Goal: Task Accomplishment & Management: Use online tool/utility

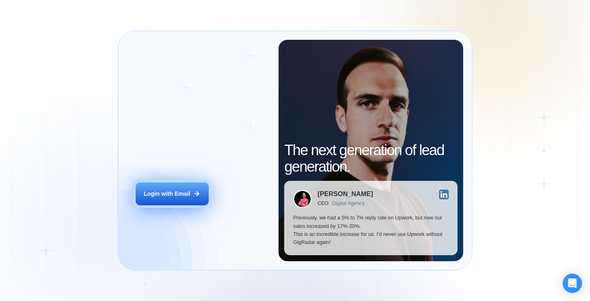
click at [160, 195] on div "Login with Email" at bounding box center [167, 193] width 47 height 8
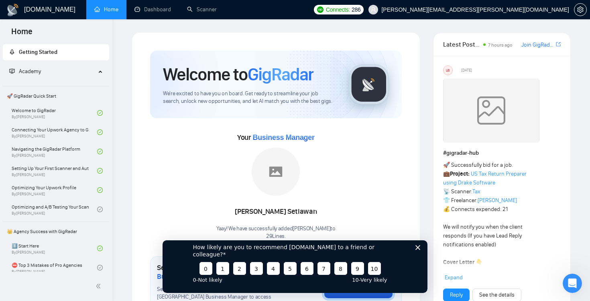
click at [420, 249] on icon "Закрыть опрос" at bounding box center [417, 246] width 5 height 5
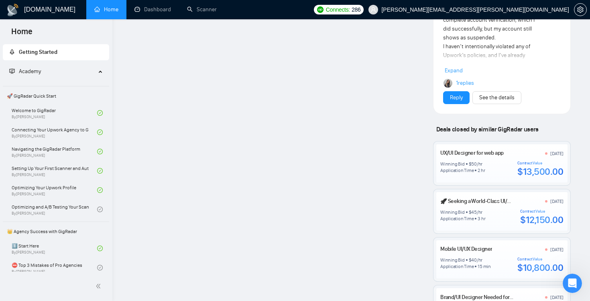
scroll to position [966, 0]
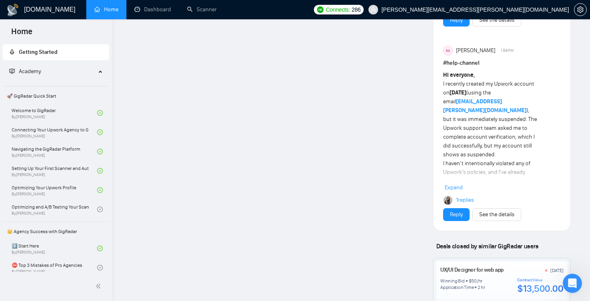
click at [489, 277] on div "Winning Bid $ 50 /hr Application Time 2 hr Contract Value $13,500.00" at bounding box center [501, 285] width 123 height 17
click at [477, 266] on link "UX/UI Designer for web app" at bounding box center [471, 269] width 63 height 7
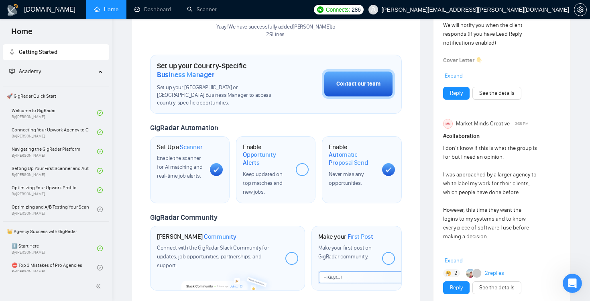
scroll to position [0, 0]
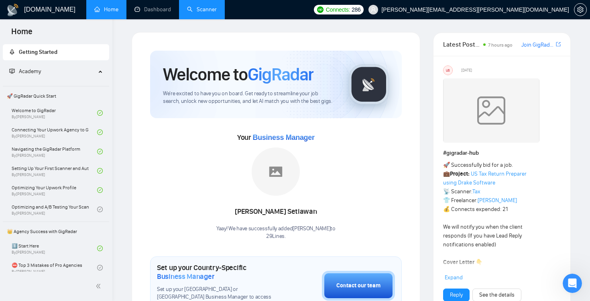
click at [217, 13] on link "Scanner" at bounding box center [202, 9] width 30 height 7
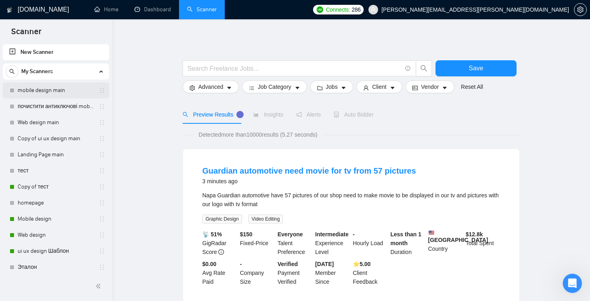
click at [39, 88] on link "mobile design main" at bounding box center [56, 90] width 76 height 16
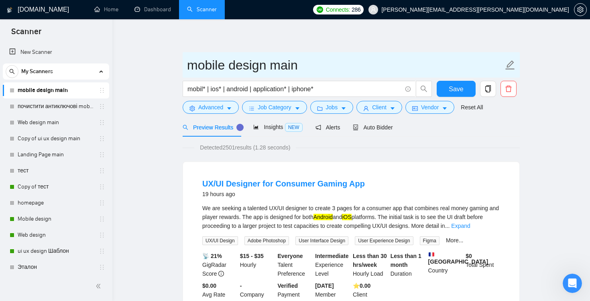
click at [511, 65] on icon "edit" at bounding box center [510, 64] width 9 height 9
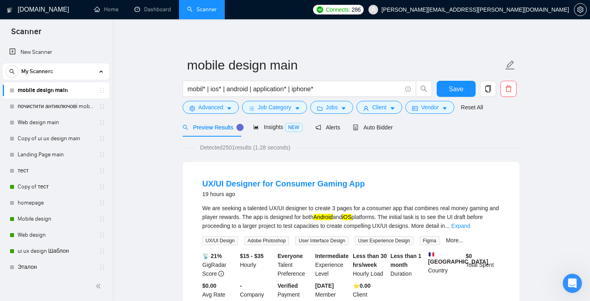
click at [41, 109] on link "почистити антиключові mobile design main" at bounding box center [56, 106] width 76 height 16
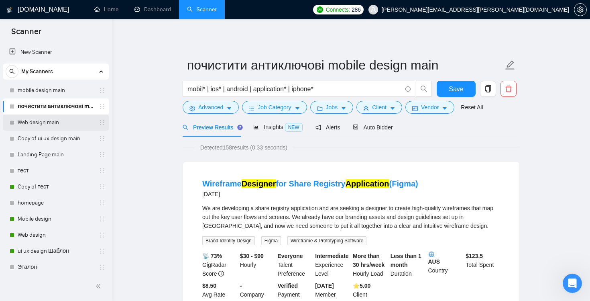
click at [37, 122] on link "Web design main" at bounding box center [56, 122] width 76 height 16
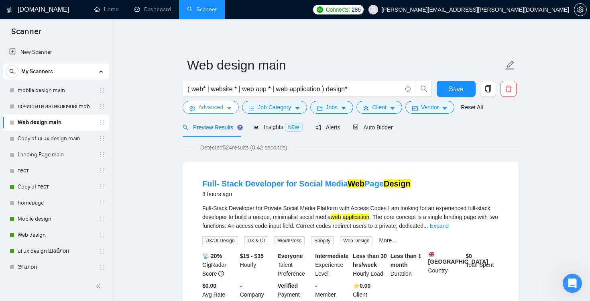
click at [221, 109] on span "Advanced" at bounding box center [210, 107] width 25 height 9
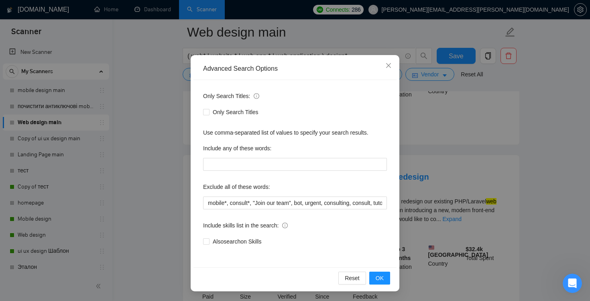
scroll to position [220, 0]
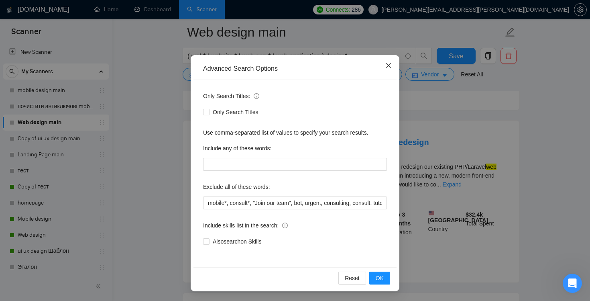
click at [389, 65] on icon "close" at bounding box center [388, 65] width 5 height 5
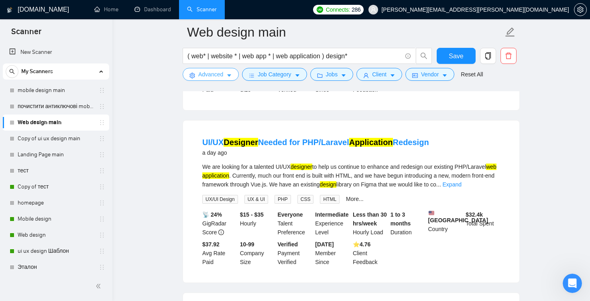
scroll to position [0, 0]
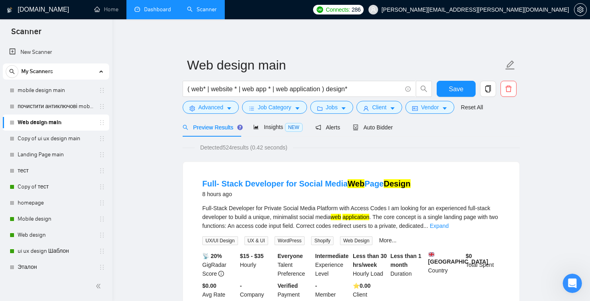
click at [151, 8] on link "Dashboard" at bounding box center [152, 9] width 37 height 7
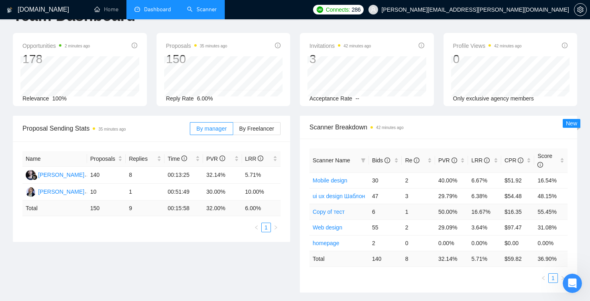
scroll to position [29, 0]
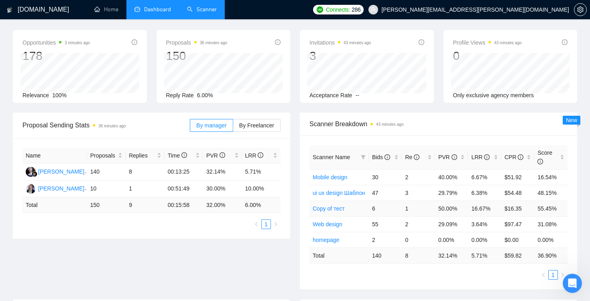
click at [330, 209] on link "Copy of тест" at bounding box center [329, 208] width 32 height 6
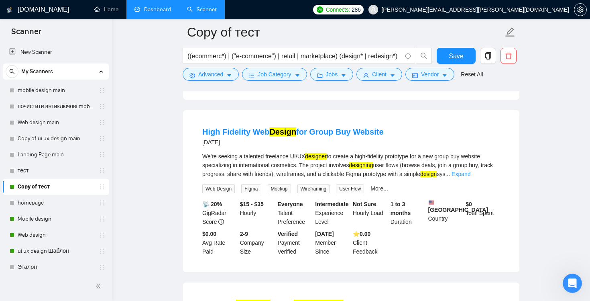
scroll to position [1063, 0]
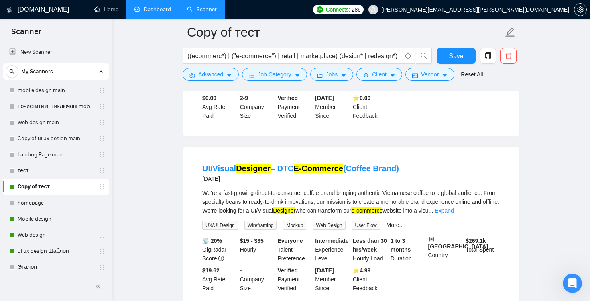
scroll to position [29, 0]
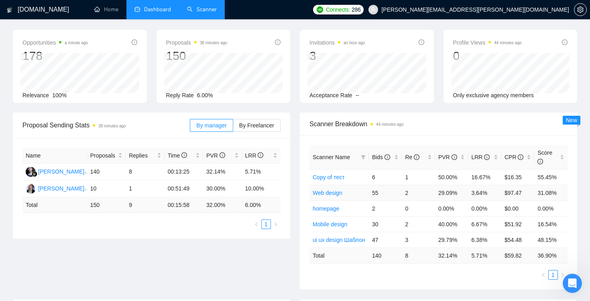
click at [327, 191] on link "Web design" at bounding box center [328, 192] width 30 height 6
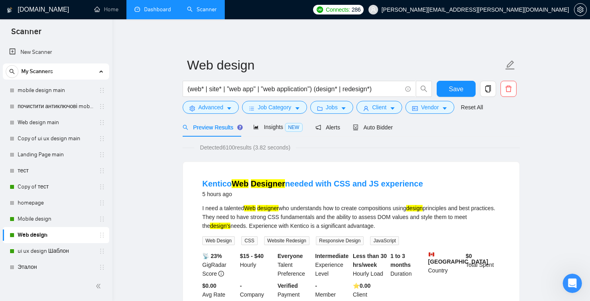
click at [52, 235] on link "Web design" at bounding box center [56, 235] width 76 height 16
click at [578, 12] on icon "setting" at bounding box center [580, 9] width 6 height 6
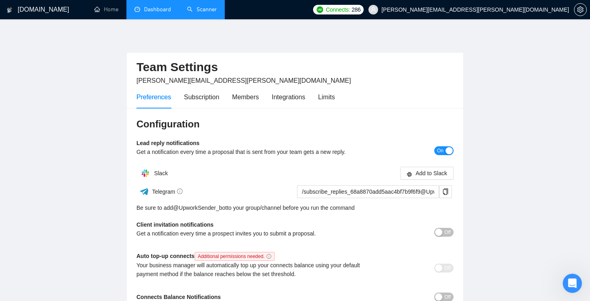
click at [201, 9] on link "Scanner" at bounding box center [202, 9] width 30 height 7
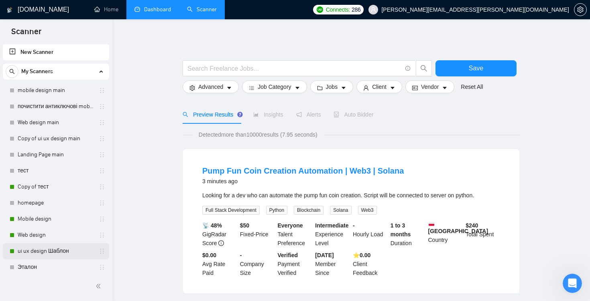
click at [47, 250] on link "ui ux design Шаблон" at bounding box center [56, 251] width 76 height 16
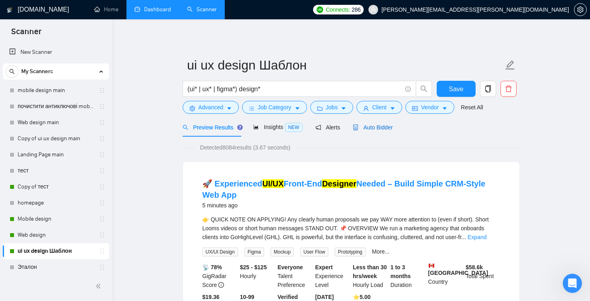
click at [385, 128] on span "Auto Bidder" at bounding box center [373, 127] width 40 height 6
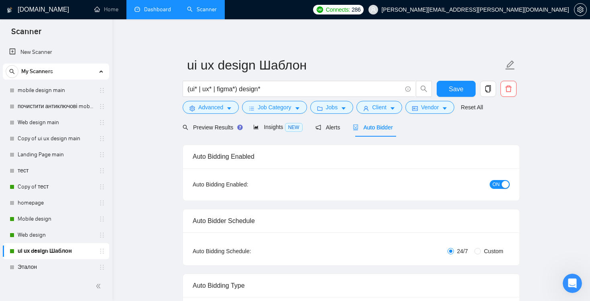
checkbox input "true"
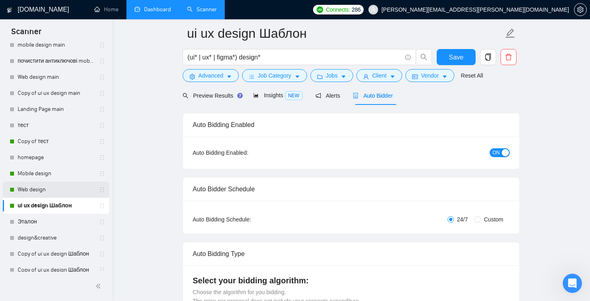
scroll to position [58, 0]
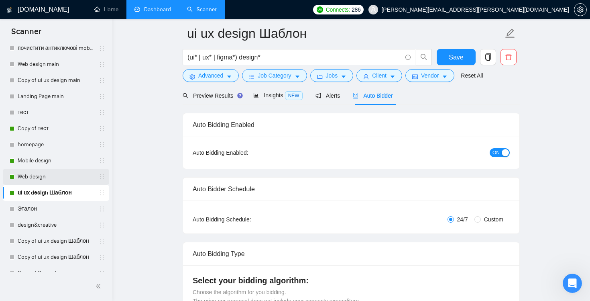
click at [49, 177] on link "Web design" at bounding box center [56, 177] width 76 height 16
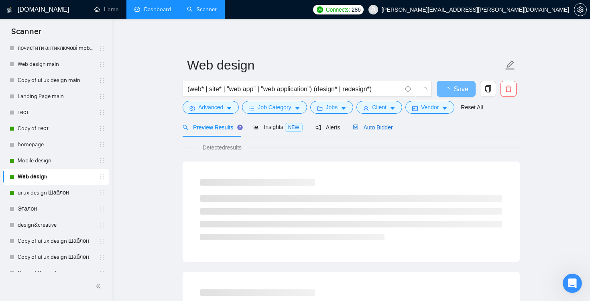
click at [374, 130] on span "Auto Bidder" at bounding box center [373, 127] width 40 height 6
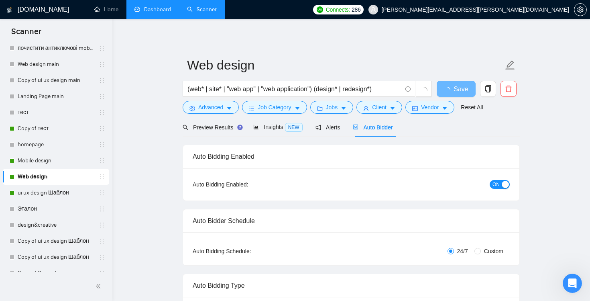
click at [507, 182] on div "button" at bounding box center [505, 184] width 7 height 7
click at [50, 161] on link "Mobile design" at bounding box center [56, 160] width 76 height 16
click at [450, 89] on span "Save" at bounding box center [456, 89] width 14 height 10
click at [37, 160] on link "Mobile design" at bounding box center [56, 160] width 76 height 16
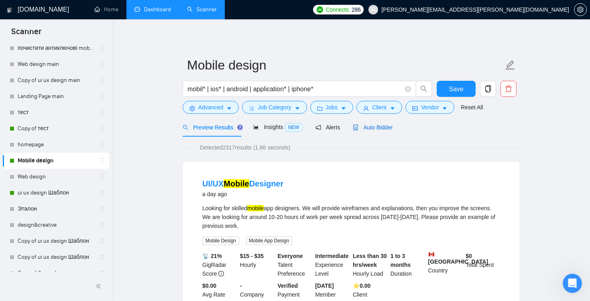
click at [381, 128] on span "Auto Bidder" at bounding box center [373, 127] width 40 height 6
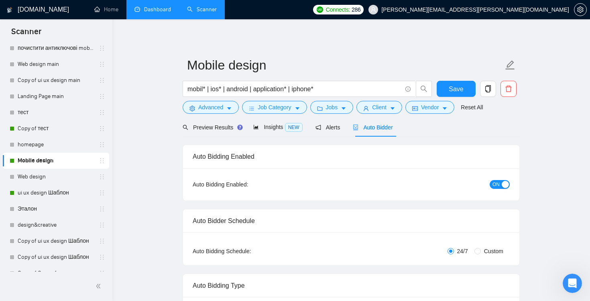
checkbox input "true"
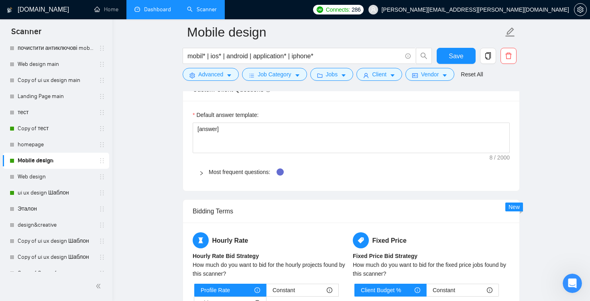
scroll to position [1087, 0]
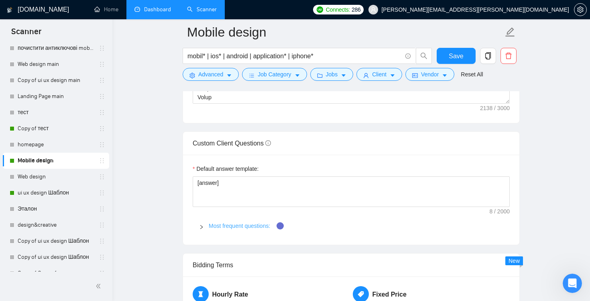
click at [220, 226] on link "Most frequent questions:" at bounding box center [239, 225] width 61 height 6
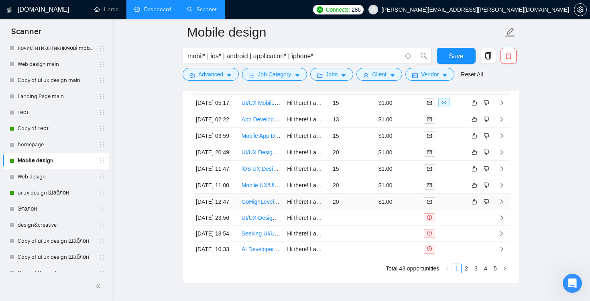
scroll to position [2252, 0]
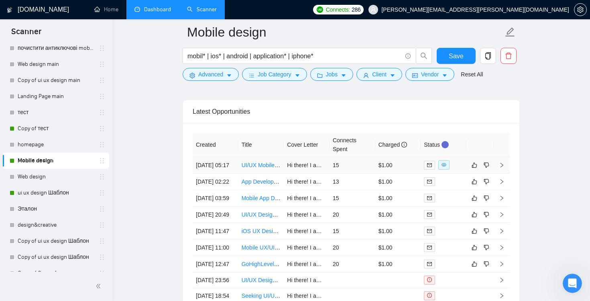
click at [500, 165] on td at bounding box center [502, 165] width 16 height 16
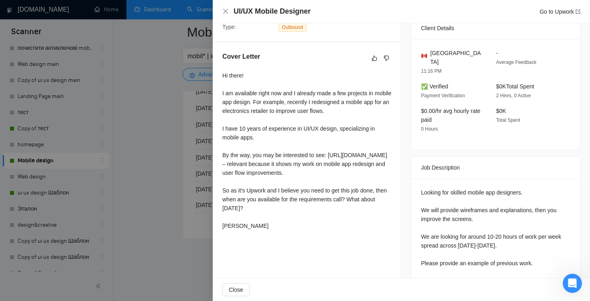
scroll to position [185, 0]
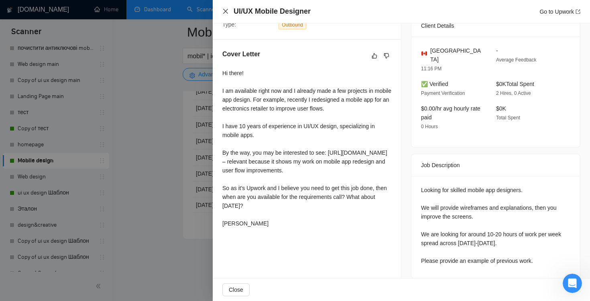
click at [223, 10] on icon "close" at bounding box center [225, 11] width 6 height 6
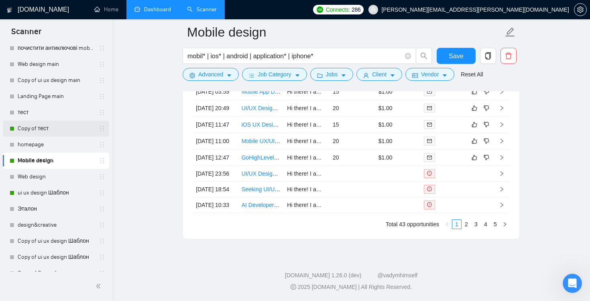
click at [37, 126] on link "Copy of тест" at bounding box center [56, 128] width 76 height 16
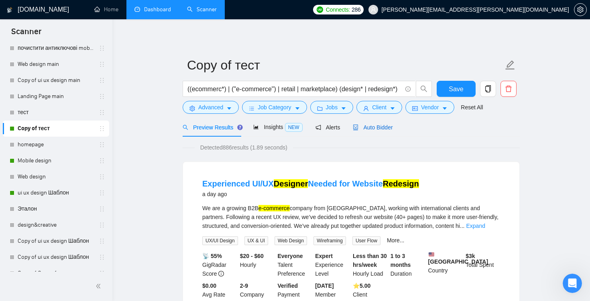
click at [376, 125] on span "Auto Bidder" at bounding box center [373, 127] width 40 height 6
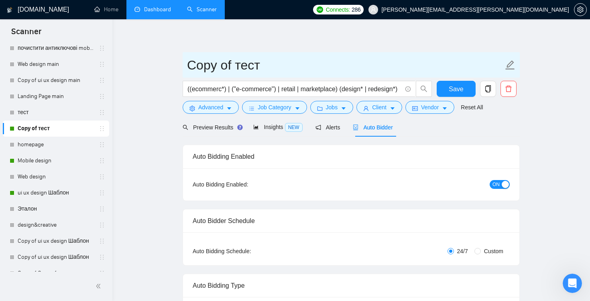
click at [269, 66] on input "Copy of тест" at bounding box center [345, 65] width 316 height 20
type input "у"
type input "e-commerce"
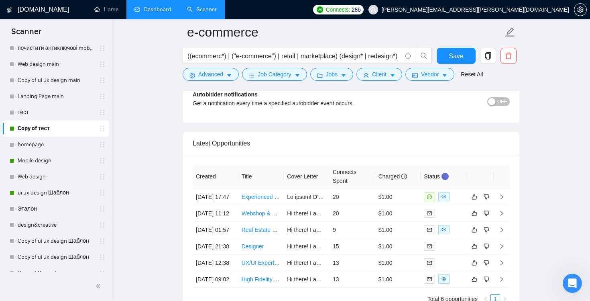
scroll to position [1950, 0]
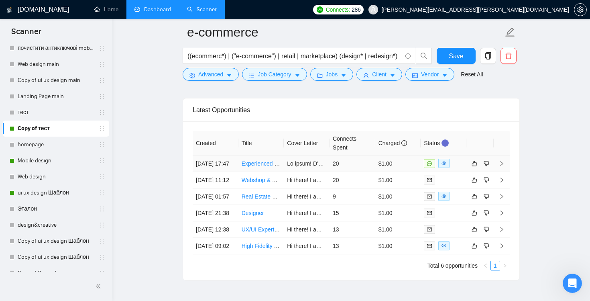
click at [263, 166] on link "Experienced UI/UX Designer Needed for Website Redesign" at bounding box center [316, 163] width 148 height 6
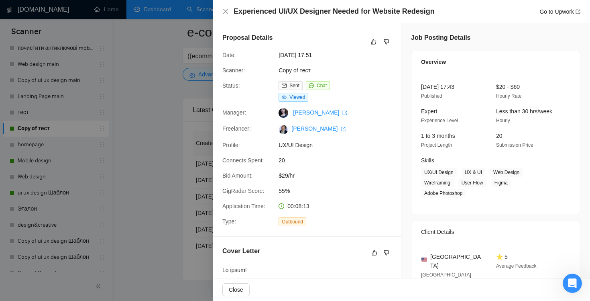
click at [219, 11] on div "Experienced UI/UX Designer Needed for Website Redesign Go to Upwork" at bounding box center [401, 11] width 377 height 23
click at [225, 8] on icon "close" at bounding box center [225, 11] width 6 height 6
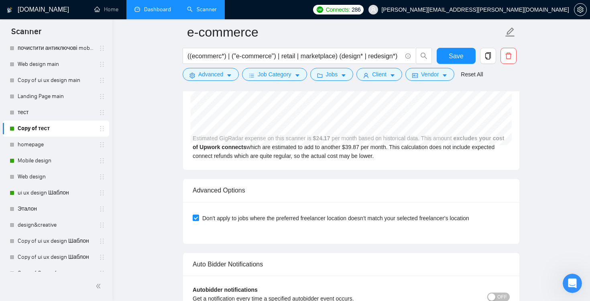
scroll to position [1580, 0]
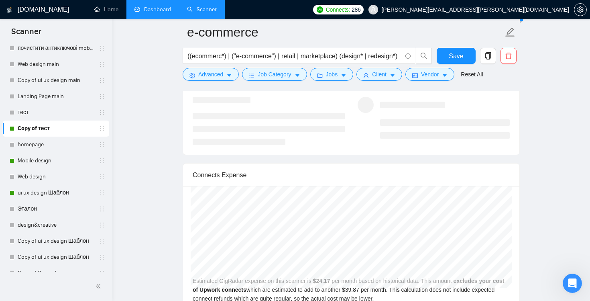
click at [20, 8] on h1 "[DOMAIN_NAME]" at bounding box center [43, 9] width 51 height 19
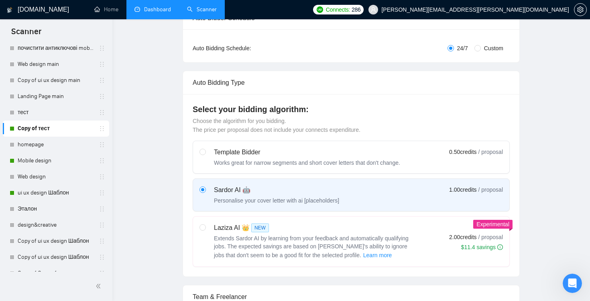
scroll to position [0, 0]
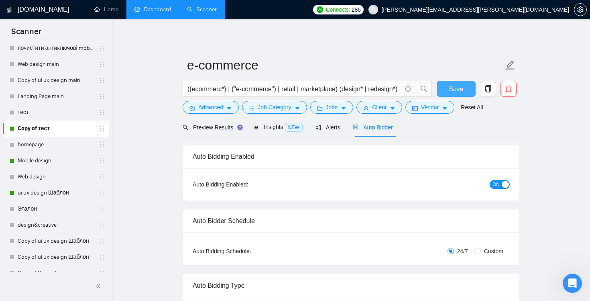
click at [447, 87] on button "Save" at bounding box center [456, 89] width 39 height 16
click at [34, 11] on h1 "[DOMAIN_NAME]" at bounding box center [43, 9] width 51 height 19
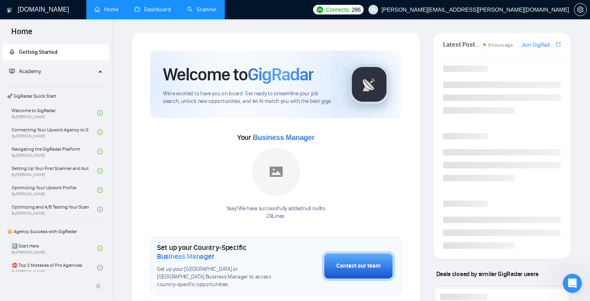
click at [162, 12] on link "Dashboard" at bounding box center [152, 9] width 37 height 7
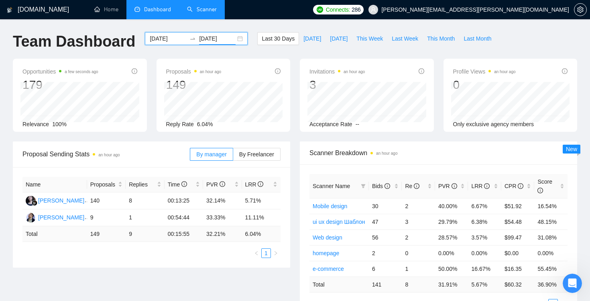
click at [207, 37] on input "2025-09-13" at bounding box center [217, 38] width 37 height 9
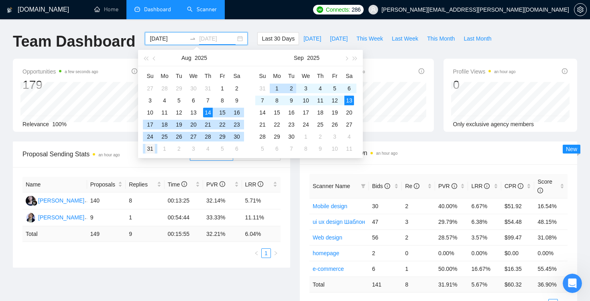
type input "2025-08-31"
click at [150, 147] on div "31" at bounding box center [150, 149] width 10 height 10
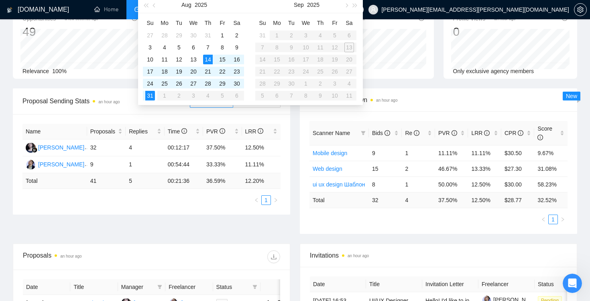
scroll to position [52, 0]
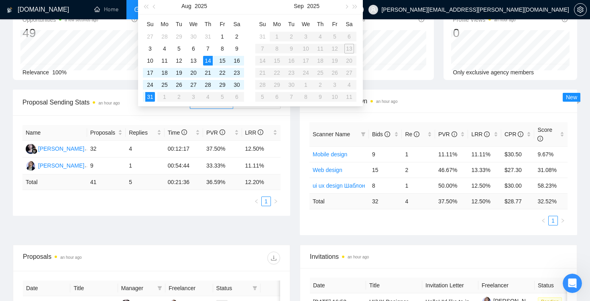
click at [349, 49] on table "Su Mo Tu We Th Fr Sa 31 1 2 3 4 5 6 7 8 9 10 11 12 13 14 15 16 17 18 19 20 21 2…" at bounding box center [305, 60] width 101 height 85
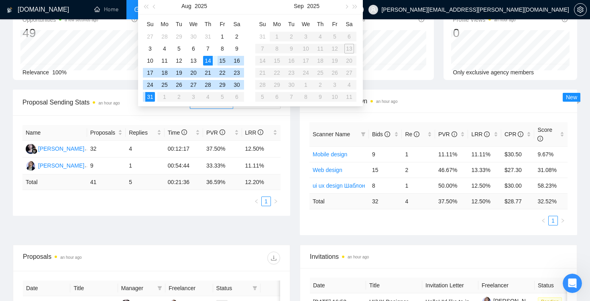
type input "2025-08-14"
click at [210, 59] on div "14" at bounding box center [208, 61] width 10 height 10
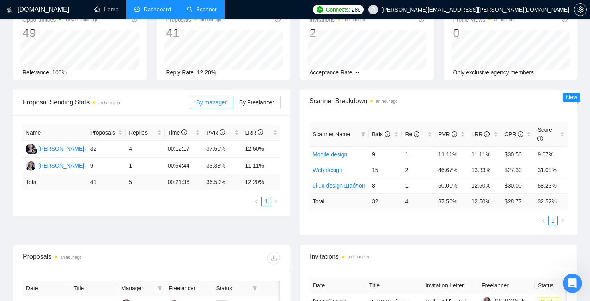
scroll to position [0, 0]
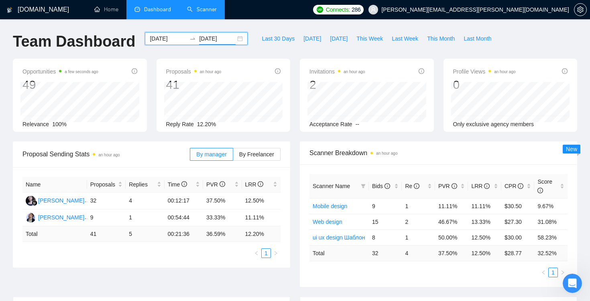
click at [216, 42] on input "2025-08-31" at bounding box center [217, 38] width 37 height 9
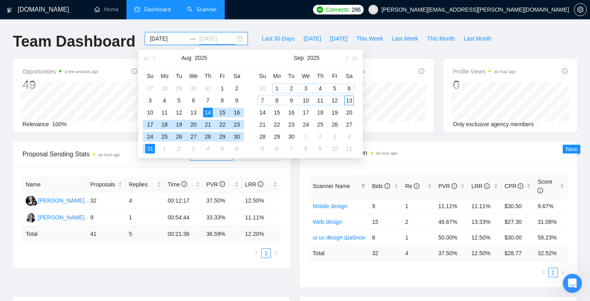
click at [348, 98] on div "13" at bounding box center [349, 100] width 10 height 10
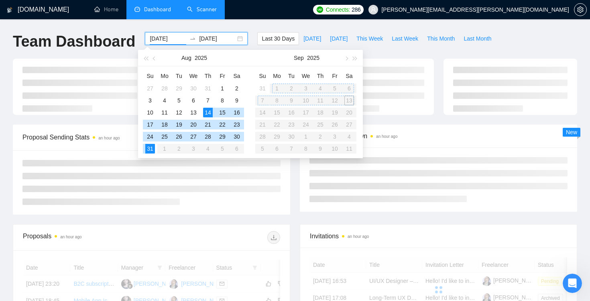
type input "2025-08-31"
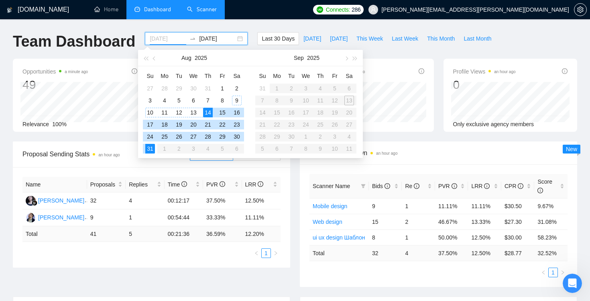
type input "2025-08-14"
click at [209, 110] on div "14" at bounding box center [208, 113] width 10 height 10
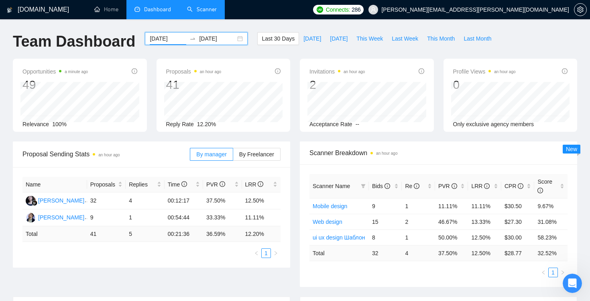
click at [242, 40] on div "2025-08-14 2025-08-31" at bounding box center [196, 45] width 112 height 26
click at [272, 39] on span "Last 30 Days" at bounding box center [278, 38] width 33 height 9
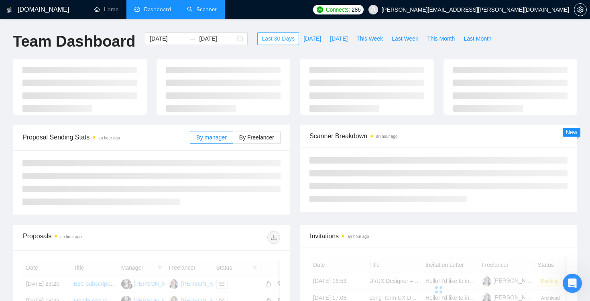
type input "2025-09-13"
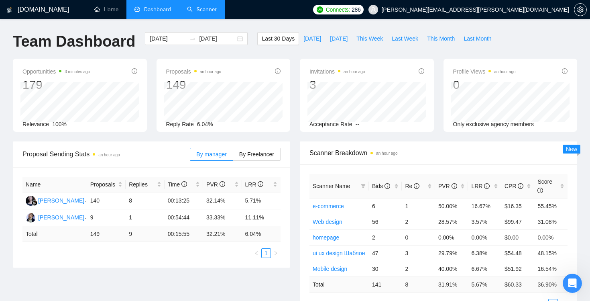
click at [39, 13] on h1 "[DOMAIN_NAME]" at bounding box center [43, 9] width 51 height 19
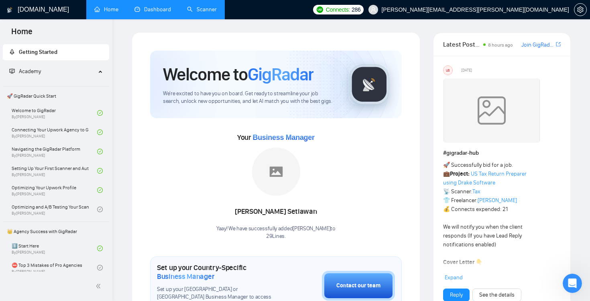
click at [150, 11] on link "Dashboard" at bounding box center [152, 9] width 37 height 7
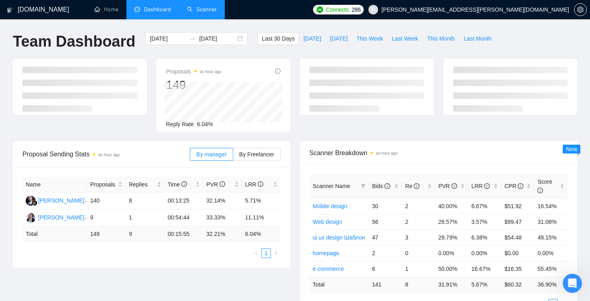
click at [204, 6] on link "Scanner" at bounding box center [202, 9] width 30 height 7
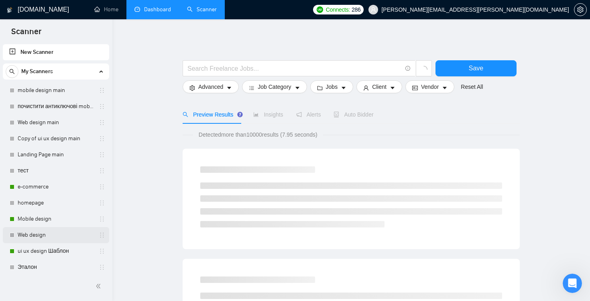
scroll to position [68, 0]
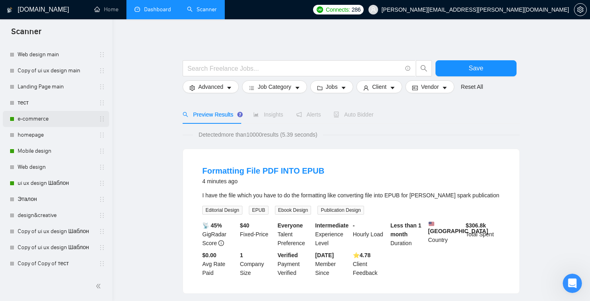
click at [45, 116] on link "e-commerce" at bounding box center [56, 119] width 76 height 16
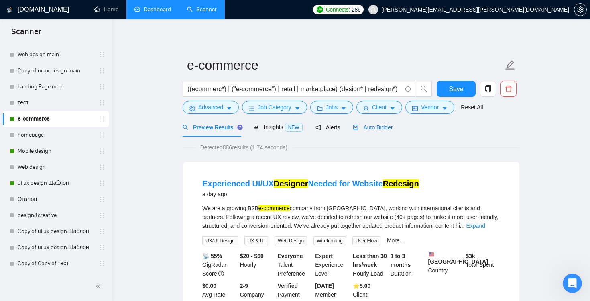
click at [379, 127] on span "Auto Bidder" at bounding box center [373, 127] width 40 height 6
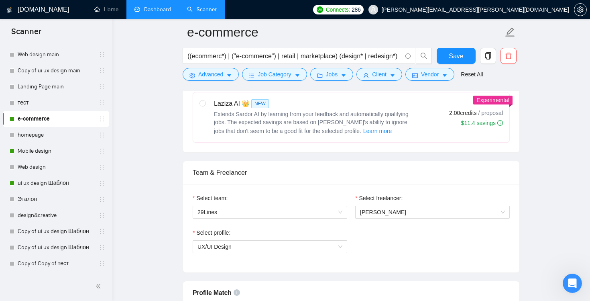
scroll to position [391, 0]
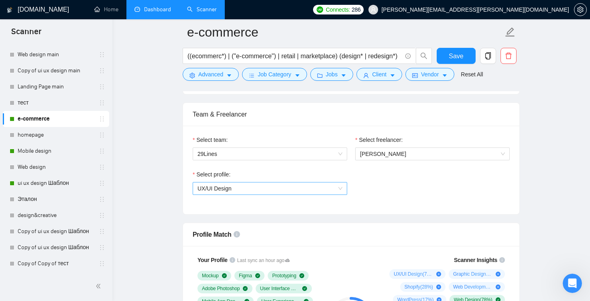
click at [337, 189] on span "UX/UI Design" at bounding box center [269, 188] width 145 height 12
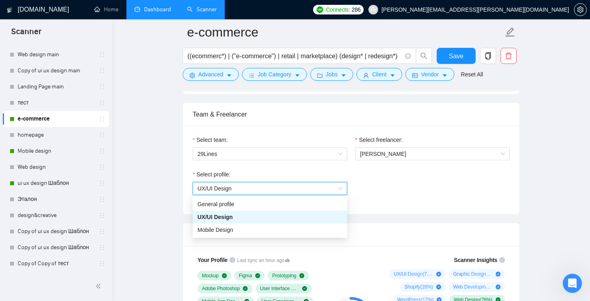
click at [337, 189] on span "UX/UI Design" at bounding box center [269, 188] width 145 height 12
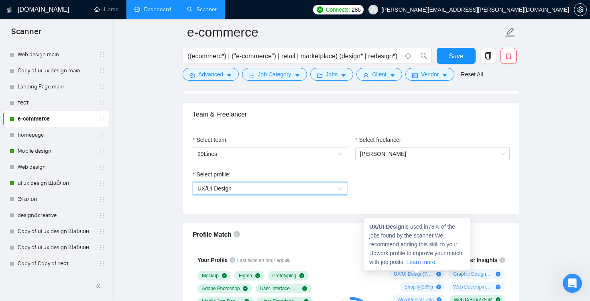
click at [419, 276] on span "UX/UI Design ( 78 %)" at bounding box center [413, 273] width 39 height 6
click at [439, 273] on icon "plus-circle" at bounding box center [438, 273] width 5 height 5
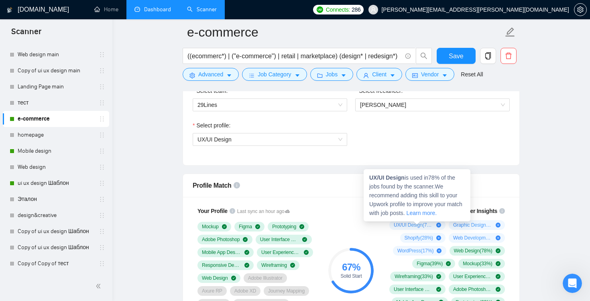
scroll to position [464, 0]
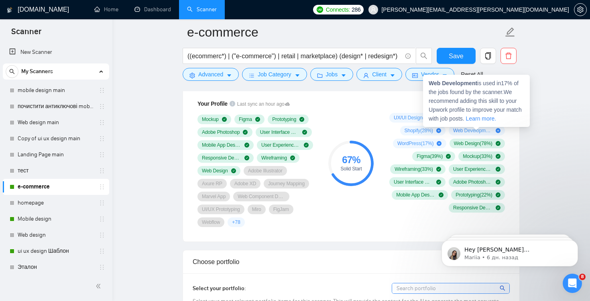
scroll to position [546, 0]
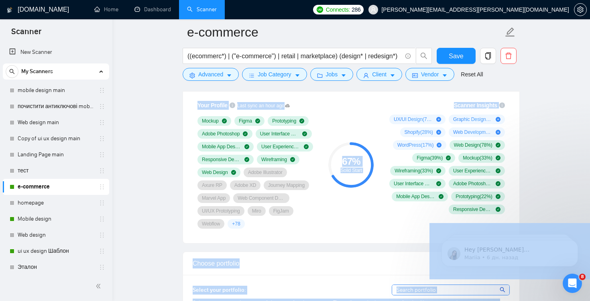
drag, startPoint x: 478, startPoint y: 83, endPoint x: 421, endPoint y: 86, distance: 57.9
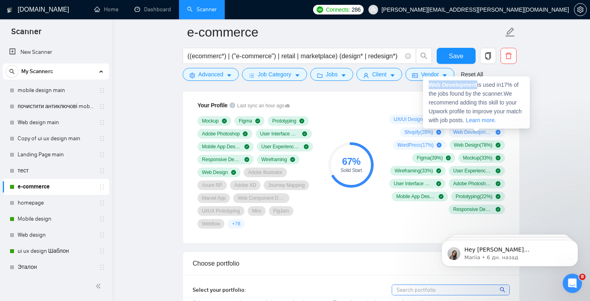
drag, startPoint x: 479, startPoint y: 83, endPoint x: 431, endPoint y: 83, distance: 48.2
click at [431, 83] on span "Web Development is used in 17 % of the jobs found by the scanner. We recommend …" at bounding box center [475, 102] width 93 height 42
copy strong "Web Development"
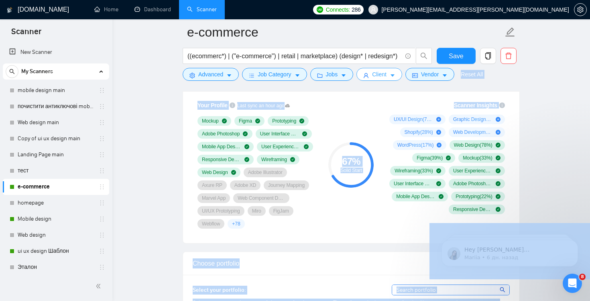
drag, startPoint x: 405, startPoint y: 72, endPoint x: 380, endPoint y: 72, distance: 24.5
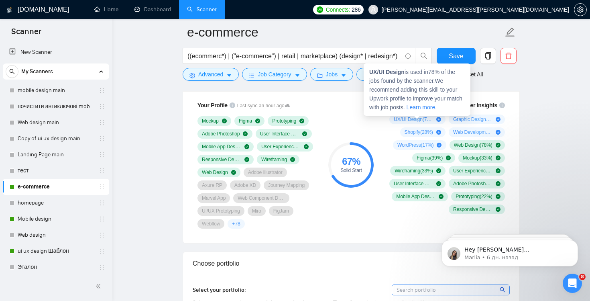
click at [404, 73] on strong "UX/UI Design" at bounding box center [386, 72] width 35 height 6
drag, startPoint x: 405, startPoint y: 73, endPoint x: 370, endPoint y: 71, distance: 34.9
click at [370, 71] on strong "UX/UI Design" at bounding box center [386, 72] width 35 height 6
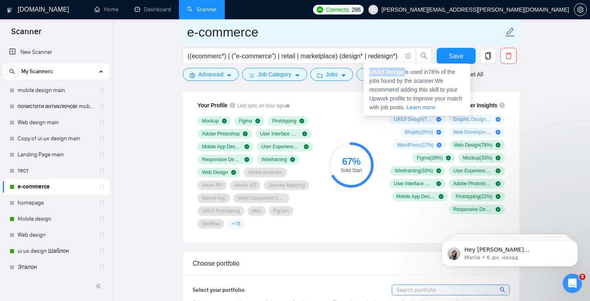
copy strong "UX/UI Design"
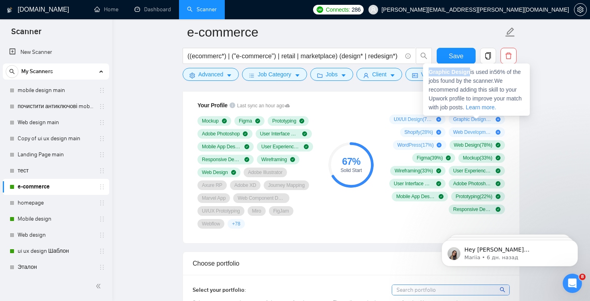
drag, startPoint x: 470, startPoint y: 69, endPoint x: 428, endPoint y: 72, distance: 42.3
click at [428, 72] on div "Graphic Design is used in 56 % of the jobs found by the scanner. We recommend a…" at bounding box center [476, 89] width 107 height 52
copy strong "Graphic Design"
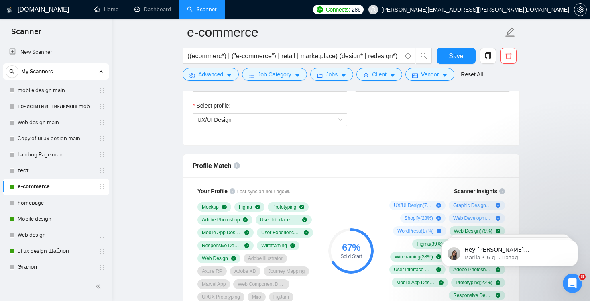
scroll to position [0, 0]
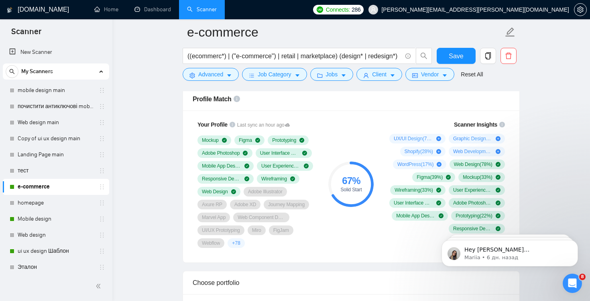
scroll to position [531, 0]
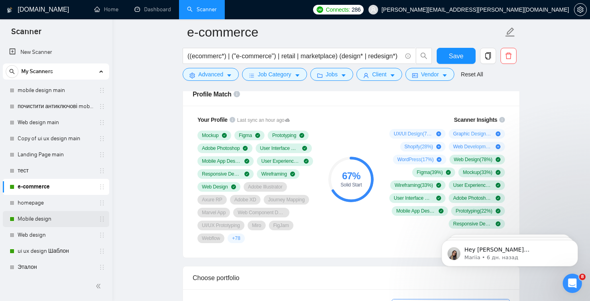
click at [36, 222] on link "Mobile design" at bounding box center [56, 219] width 76 height 16
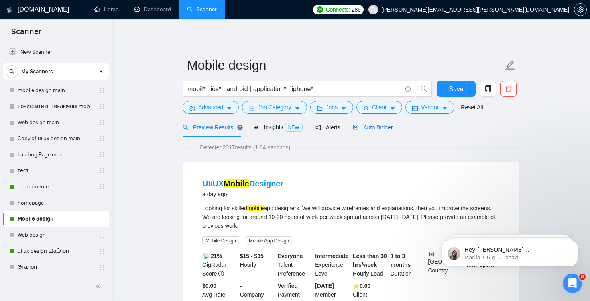
click at [380, 128] on span "Auto Bidder" at bounding box center [373, 127] width 40 height 6
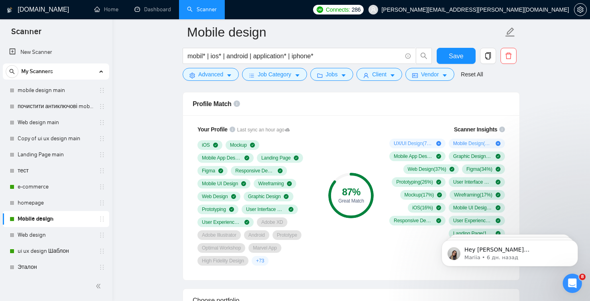
scroll to position [550, 0]
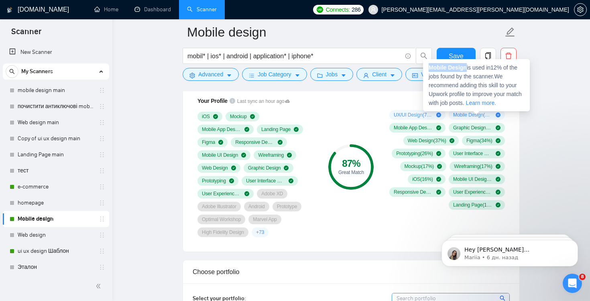
drag, startPoint x: 468, startPoint y: 68, endPoint x: 430, endPoint y: 71, distance: 38.3
click at [430, 71] on div "Mobile Design is used in 12 % of the jobs found by the scanner. We recommend ad…" at bounding box center [476, 85] width 107 height 52
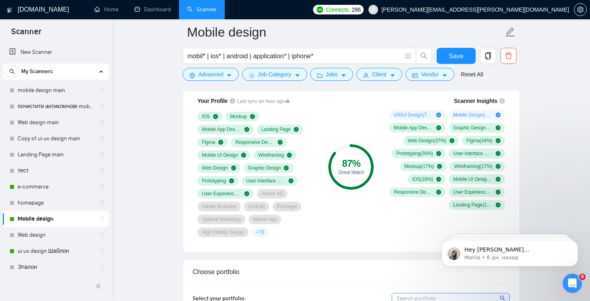
copy strong "Mobile Design"
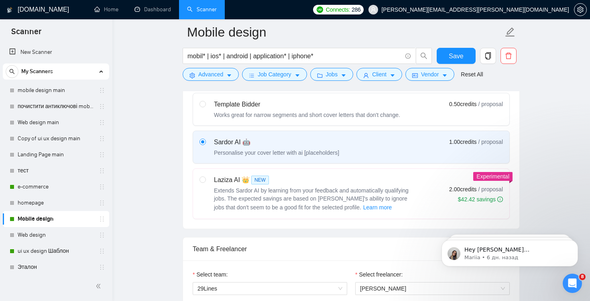
scroll to position [317, 0]
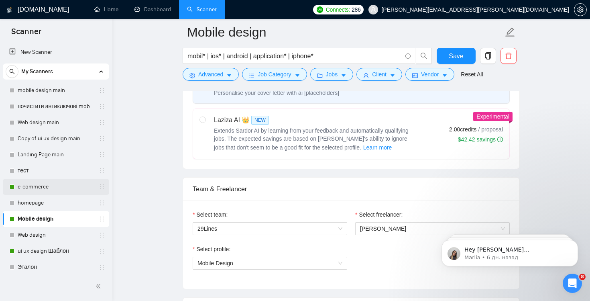
click at [52, 193] on link "e-commerce" at bounding box center [56, 187] width 76 height 16
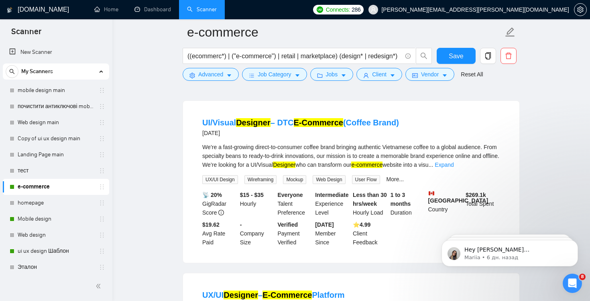
scroll to position [1111, 0]
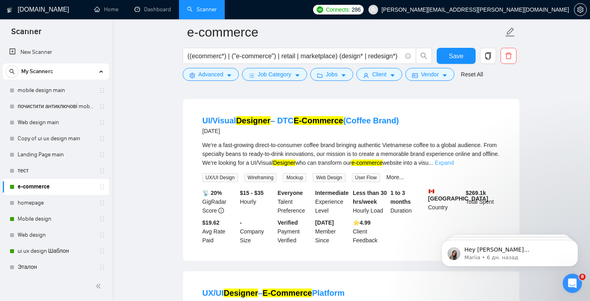
click at [453, 159] on link "Expand" at bounding box center [444, 162] width 19 height 6
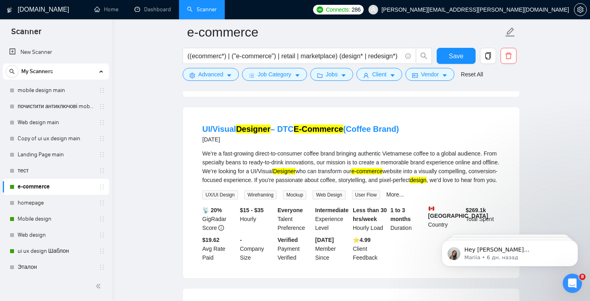
scroll to position [1043, 0]
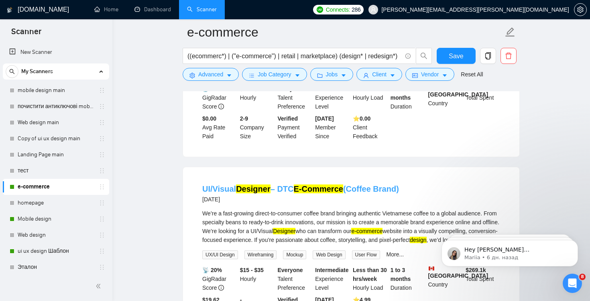
click at [283, 184] on link "UI/Visual Designer – DTC E-Commerce (Coffee Brand)" at bounding box center [300, 188] width 197 height 9
click at [99, 187] on icon "holder" at bounding box center [102, 186] width 6 height 6
click at [363, 56] on input "((ecommerc*) | ("e-commerce") | retail | marketplace) (design* | redesign*)" at bounding box center [294, 56] width 214 height 10
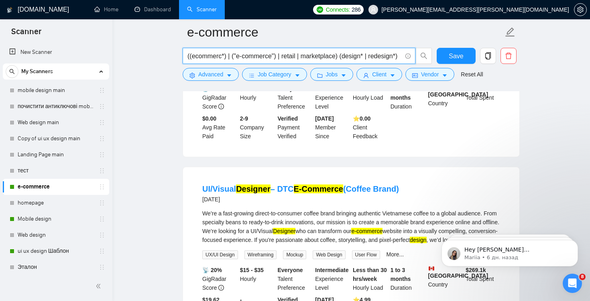
scroll to position [0, 3]
drag, startPoint x: 346, startPoint y: 57, endPoint x: 446, endPoint y: 64, distance: 99.7
click at [446, 64] on div "((ecommerc*) | ("e-commerce") | retail | marketplace) (design* | redesign*) Save" at bounding box center [349, 58] width 337 height 20
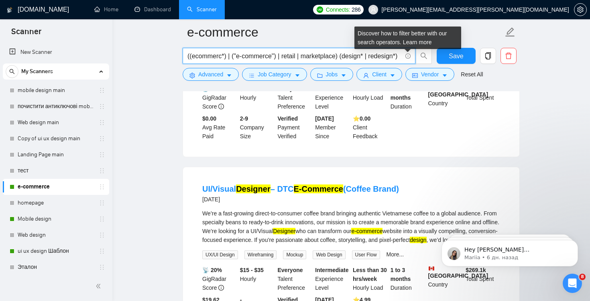
scroll to position [0, 0]
click at [407, 56] on icon "info-circle" at bounding box center [407, 55] width 5 height 5
click at [408, 56] on icon "info-circle" at bounding box center [407, 55] width 5 height 5
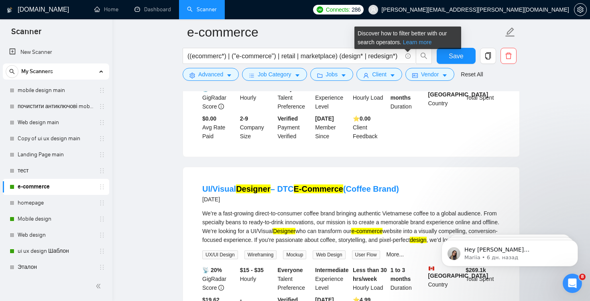
click at [419, 42] on link "Learn more" at bounding box center [417, 42] width 29 height 6
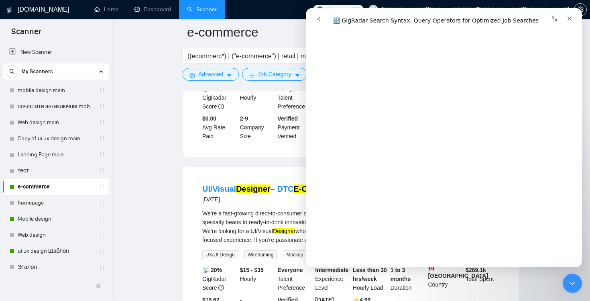
scroll to position [517, 0]
click at [218, 169] on div "UI/Visual Designer – DTC E-Commerce (Coffee Brand) [DATE] We’re a fast-growing …" at bounding box center [351, 252] width 336 height 171
click at [568, 18] on icon "Закрыть" at bounding box center [569, 18] width 6 height 6
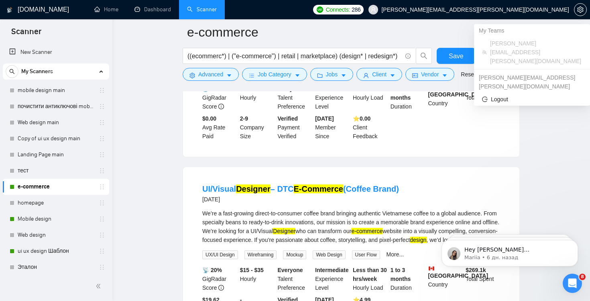
scroll to position [0, 0]
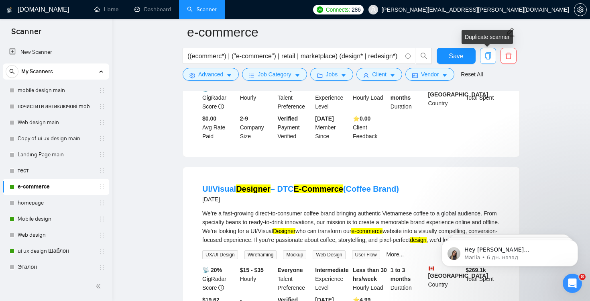
click at [488, 57] on icon "copy" at bounding box center [487, 55] width 7 height 7
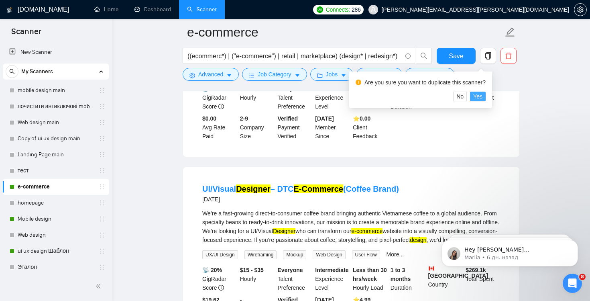
click at [482, 98] on span "Yes" at bounding box center [477, 96] width 9 height 9
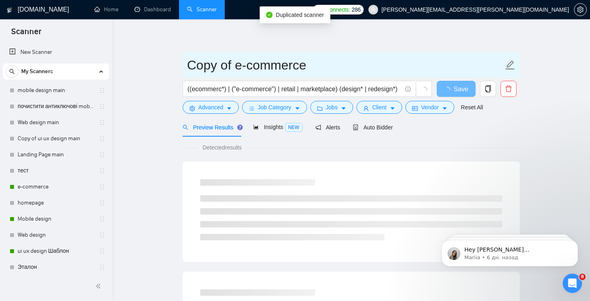
click at [224, 73] on input "Copy of e-commerce" at bounding box center [345, 65] width 316 height 20
click at [231, 69] on input "Copy of e-commerce" at bounding box center [345, 65] width 316 height 20
drag, startPoint x: 230, startPoint y: 66, endPoint x: 176, endPoint y: 65, distance: 54.6
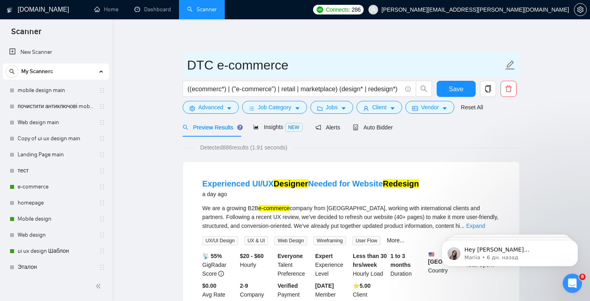
type input "DTC e-commerce"
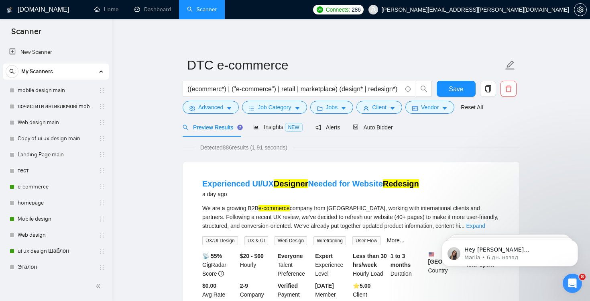
click at [267, 90] on input "((ecommerc*) | ("e-commerce") | retail | marketplace) (design* | redesign*)" at bounding box center [294, 89] width 214 height 10
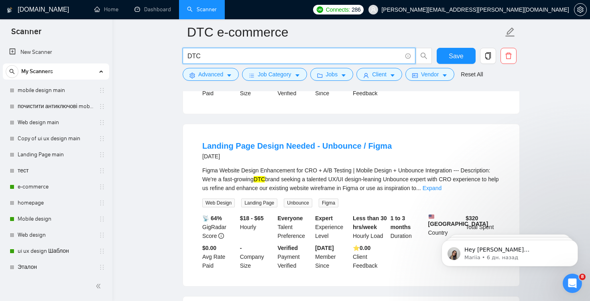
scroll to position [228, 0]
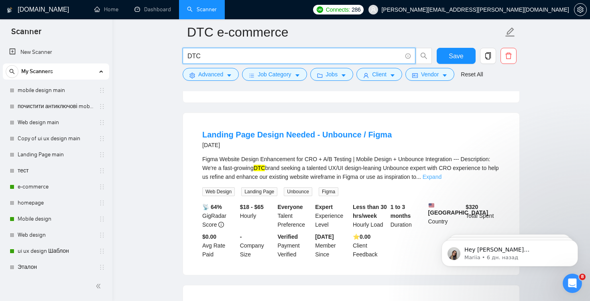
type input "DTC"
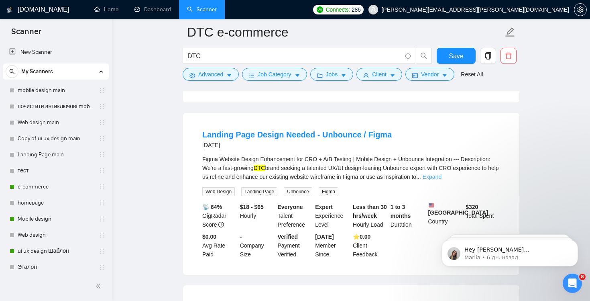
click at [441, 176] on link "Expand" at bounding box center [432, 176] width 19 height 6
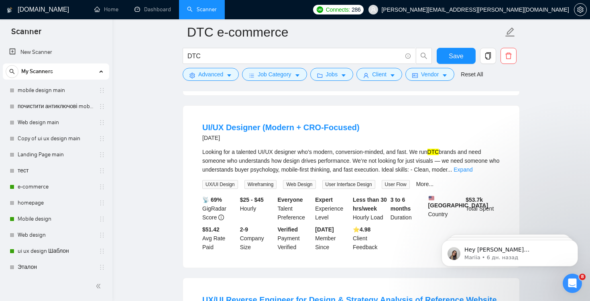
scroll to position [704, 0]
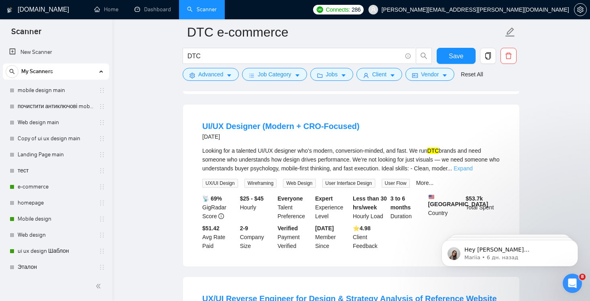
click at [472, 171] on link "Expand" at bounding box center [462, 168] width 19 height 6
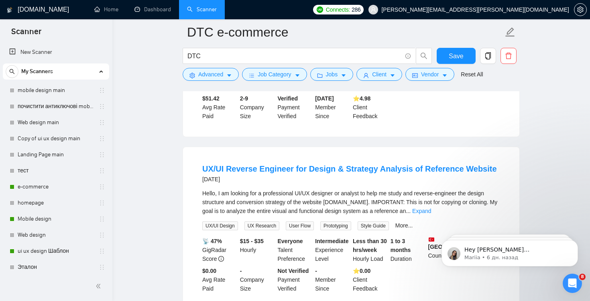
scroll to position [886, 0]
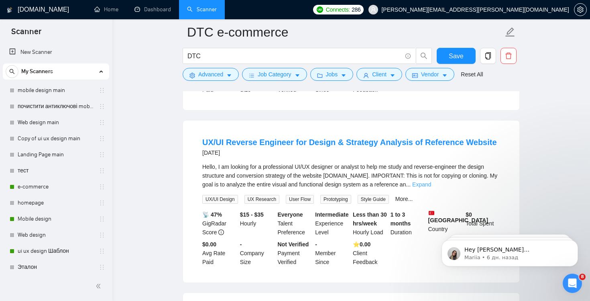
click at [431, 187] on link "Expand" at bounding box center [421, 184] width 19 height 6
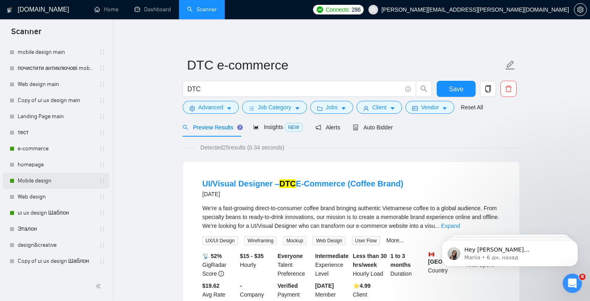
scroll to position [84, 0]
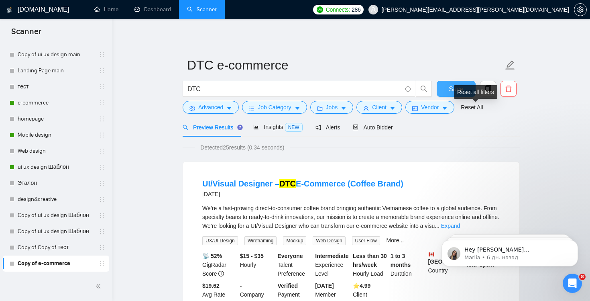
click at [453, 87] on span "Save" at bounding box center [456, 89] width 14 height 10
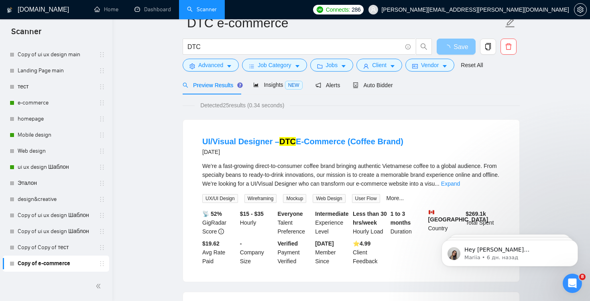
scroll to position [131, 0]
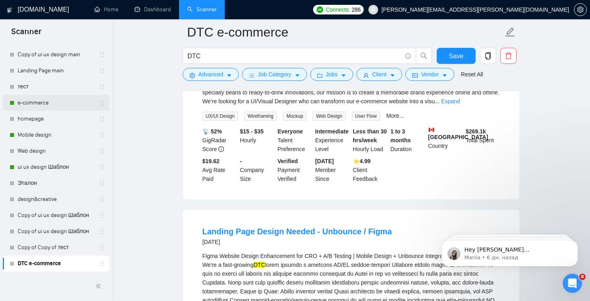
click at [33, 99] on link "e-commerce" at bounding box center [56, 103] width 76 height 16
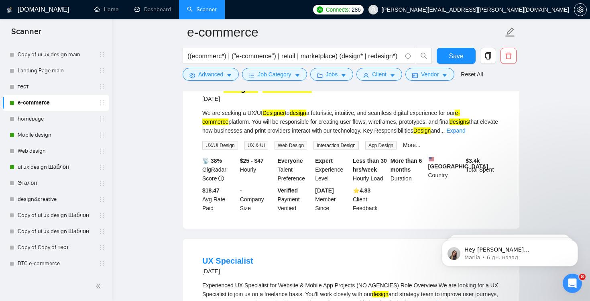
scroll to position [1306, 0]
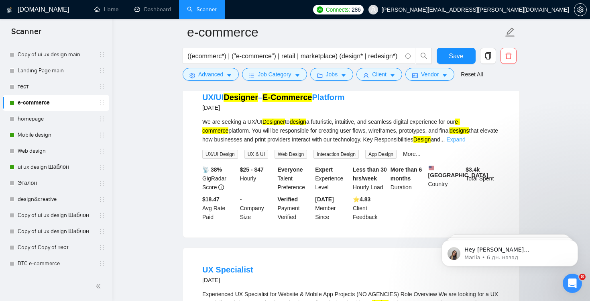
click at [465, 136] on link "Expand" at bounding box center [455, 139] width 19 height 6
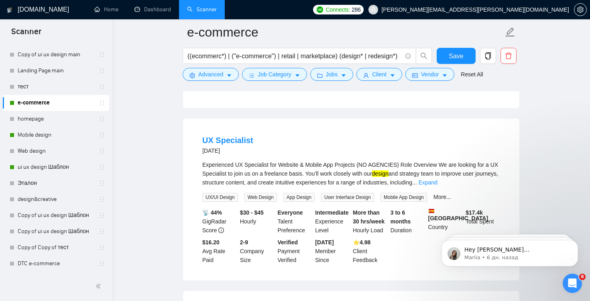
scroll to position [1484, 0]
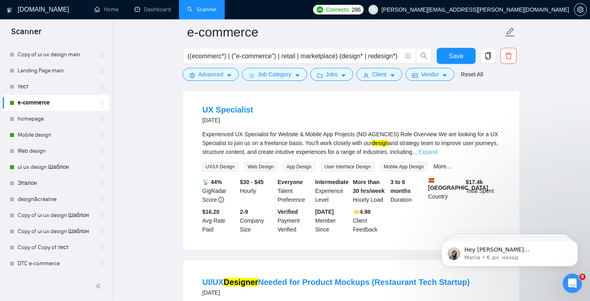
click at [437, 155] on link "Expand" at bounding box center [428, 151] width 19 height 6
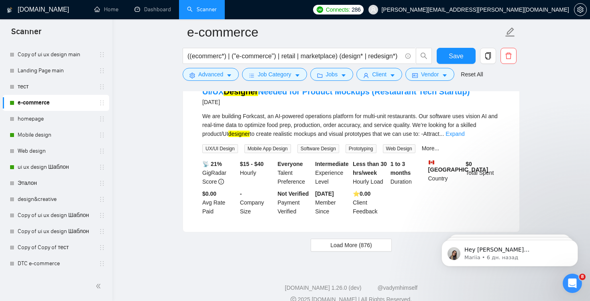
scroll to position [1725, 0]
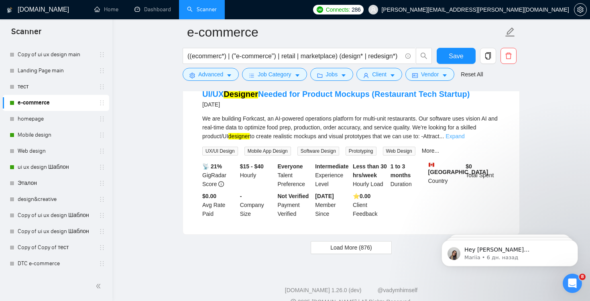
click at [464, 139] on link "Expand" at bounding box center [454, 136] width 19 height 6
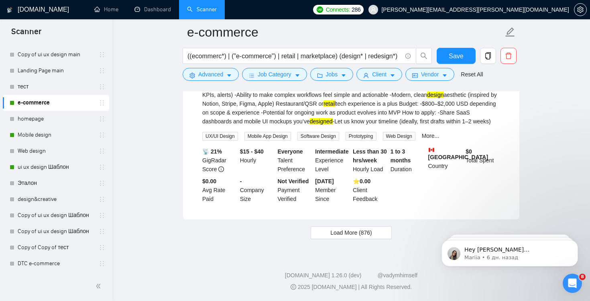
scroll to position [1855, 0]
click at [359, 234] on span "Load More (876)" at bounding box center [351, 232] width 42 height 9
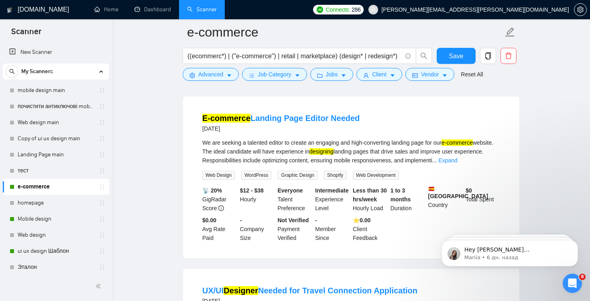
scroll to position [84, 0]
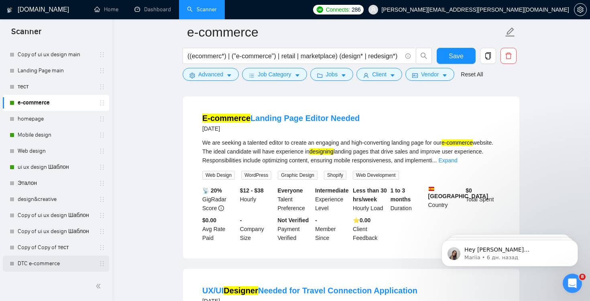
click at [43, 267] on link "DTC e-commerce" at bounding box center [56, 263] width 76 height 16
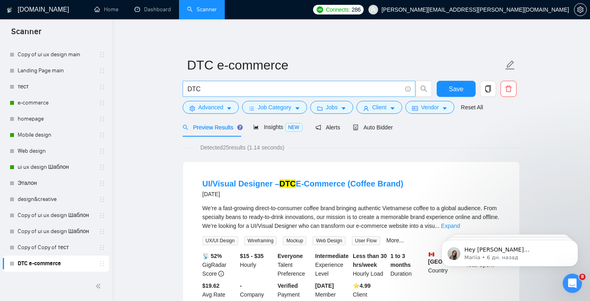
click at [282, 89] on input "DTC" at bounding box center [294, 89] width 214 height 10
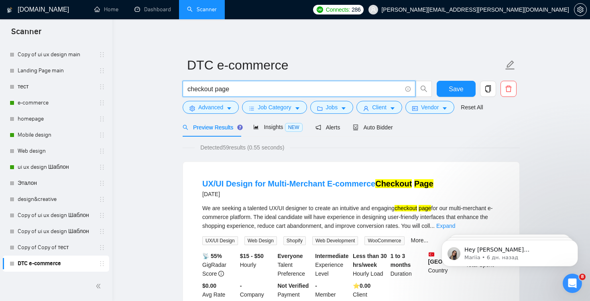
click at [223, 83] on span "checkout page" at bounding box center [299, 89] width 233 height 16
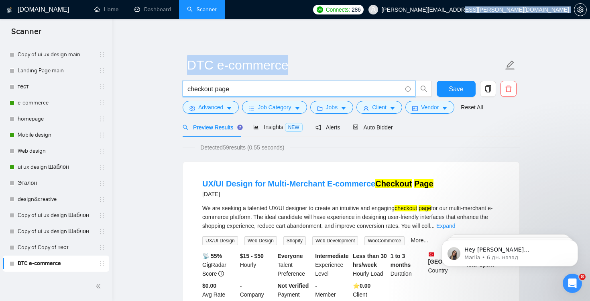
click at [223, 83] on span "checkout page" at bounding box center [299, 89] width 233 height 16
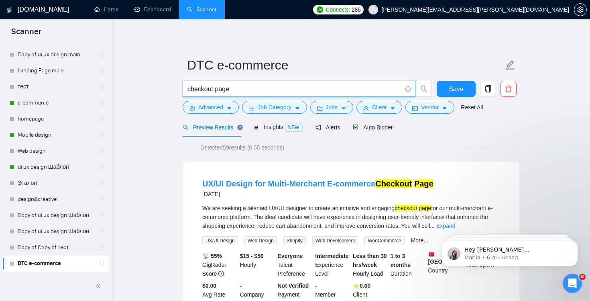
click at [222, 91] on input "checkout page" at bounding box center [294, 89] width 214 height 10
type input "checkout"
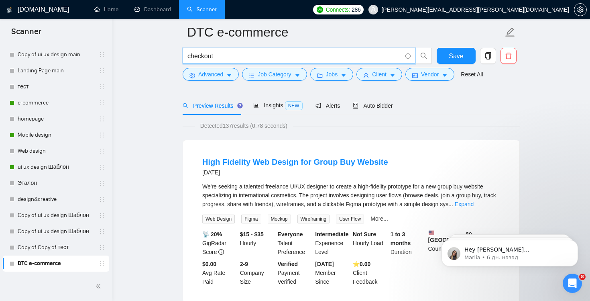
scroll to position [85, 0]
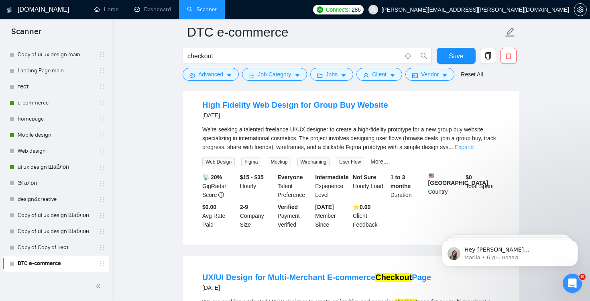
click at [473, 145] on link "Expand" at bounding box center [464, 147] width 19 height 6
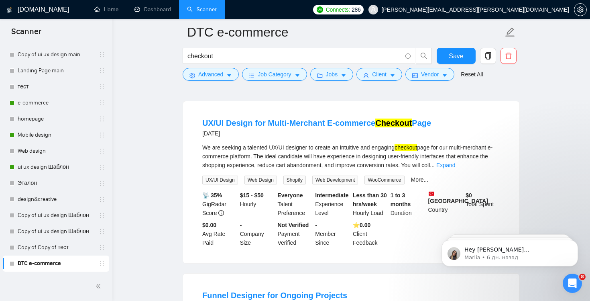
scroll to position [501, 0]
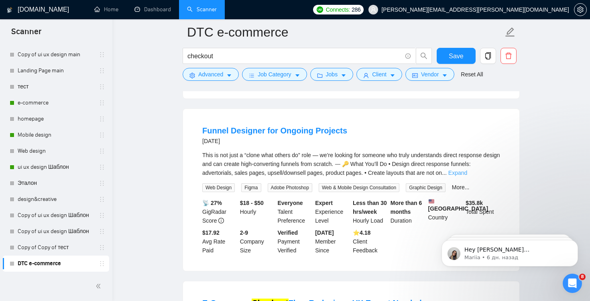
click at [467, 176] on link "Expand" at bounding box center [457, 172] width 19 height 6
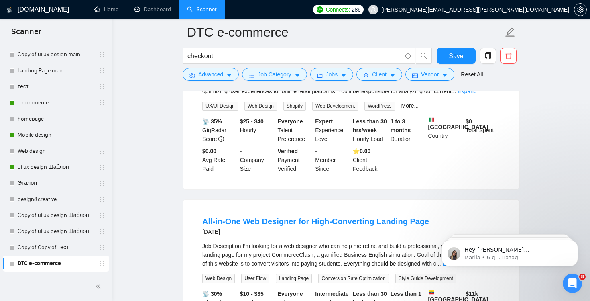
scroll to position [955, 0]
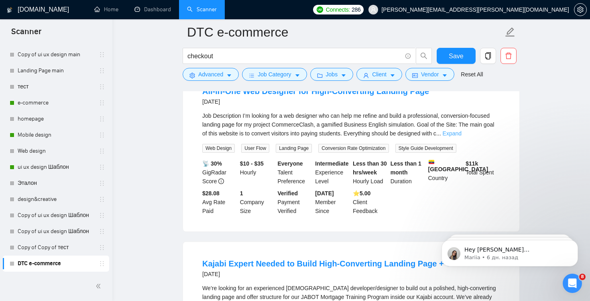
click at [461, 136] on link "Expand" at bounding box center [452, 133] width 19 height 6
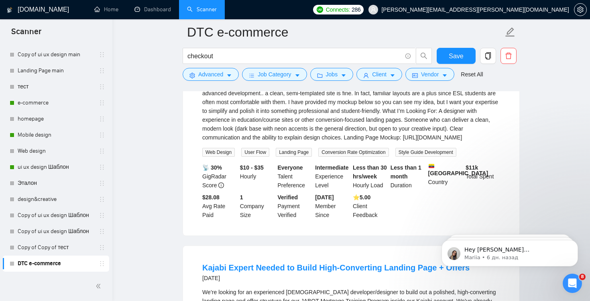
scroll to position [1263, 0]
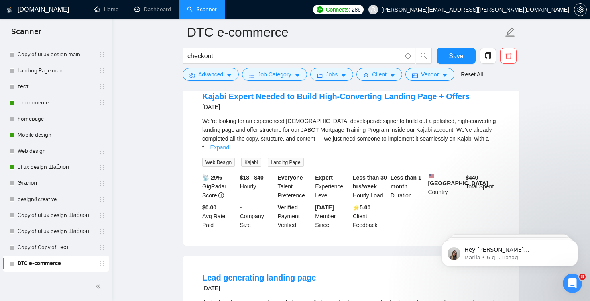
click at [229, 150] on link "Expand" at bounding box center [219, 147] width 19 height 6
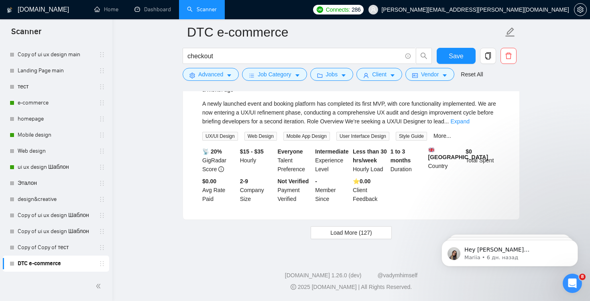
scroll to position [2122, 0]
click at [406, 57] on icon "info-circle" at bounding box center [407, 55] width 5 height 5
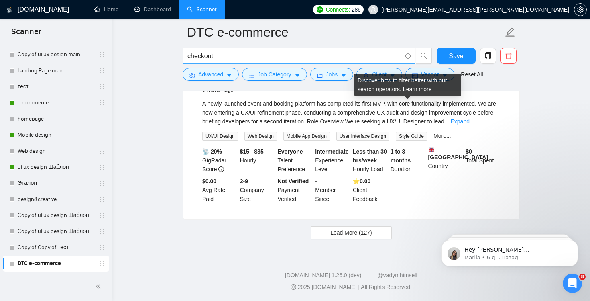
click at [408, 55] on icon "info-circle" at bounding box center [408, 56] width 0 height 2
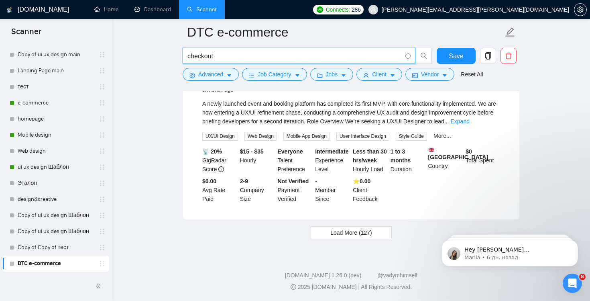
click at [408, 56] on icon "info-circle" at bounding box center [408, 56] width 0 height 2
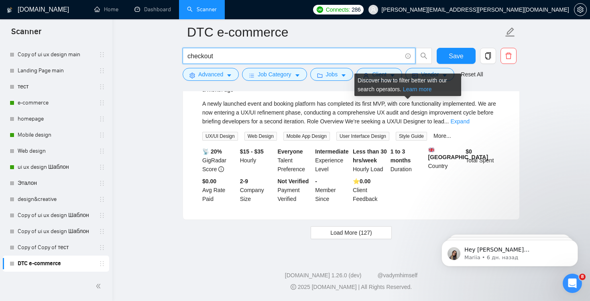
click at [423, 86] on link "Learn more" at bounding box center [417, 89] width 29 height 6
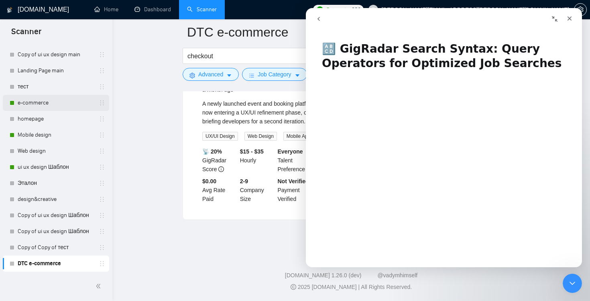
click at [37, 106] on link "e-commerce" at bounding box center [56, 103] width 76 height 16
drag, startPoint x: 570, startPoint y: 21, endPoint x: 876, endPoint y: 29, distance: 305.9
click at [570, 21] on icon "Закрыть" at bounding box center [569, 18] width 6 height 6
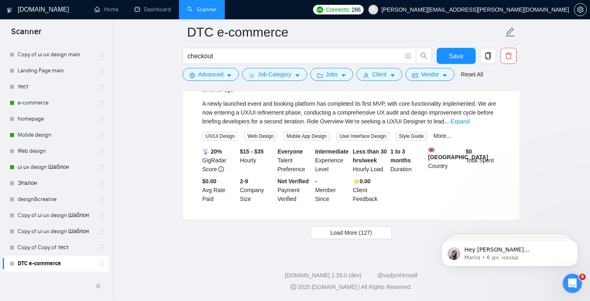
scroll to position [0, 0]
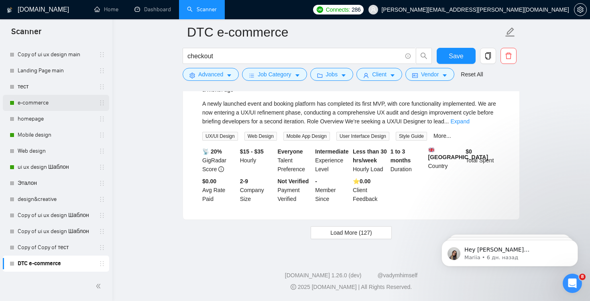
click at [44, 102] on link "e-commerce" at bounding box center [56, 103] width 76 height 16
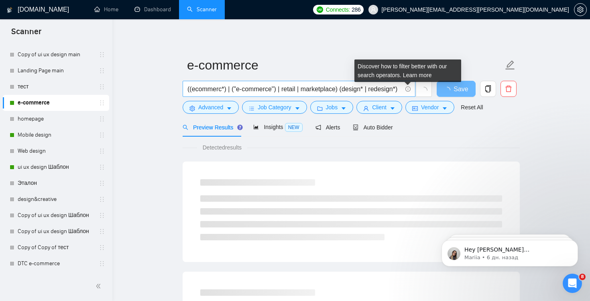
click at [407, 89] on icon "info-circle" at bounding box center [407, 88] width 5 height 5
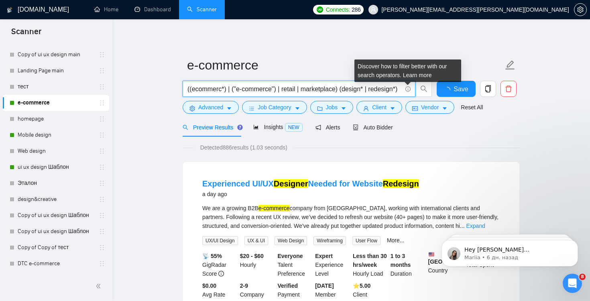
scroll to position [0, 3]
click at [417, 76] on link "Learn more" at bounding box center [417, 75] width 29 height 6
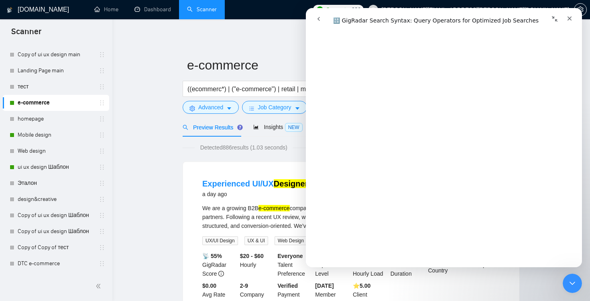
scroll to position [1323, 0]
click at [208, 87] on input "((ecommerc*) | ("e-commerce") | retail | marketplace) (design* | redesign*)" at bounding box center [294, 89] width 214 height 10
drag, startPoint x: 221, startPoint y: 92, endPoint x: 171, endPoint y: 77, distance: 51.9
click at [289, 92] on input "((ecommerc*) | ("e-commerce") | retail | marketplace) (design* | redesign*)" at bounding box center [294, 89] width 214 height 10
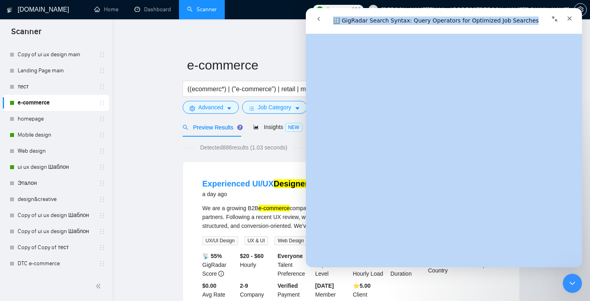
drag, startPoint x: 387, startPoint y: 12, endPoint x: 394, endPoint y: 39, distance: 27.3
click at [394, 40] on div "🔠 GigRadar Search Syntax: Query Operators for Optimized Job Searches 🔠 GigRadar…" at bounding box center [444, 137] width 276 height 259
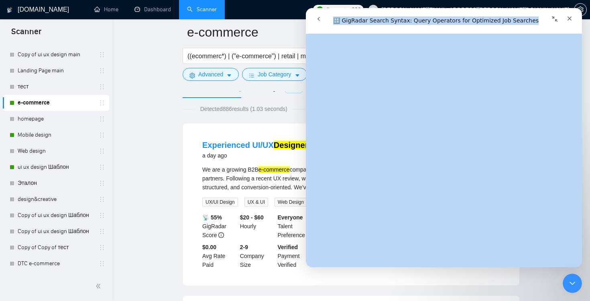
scroll to position [46, 0]
click at [321, 18] on icon "go back" at bounding box center [318, 19] width 6 height 6
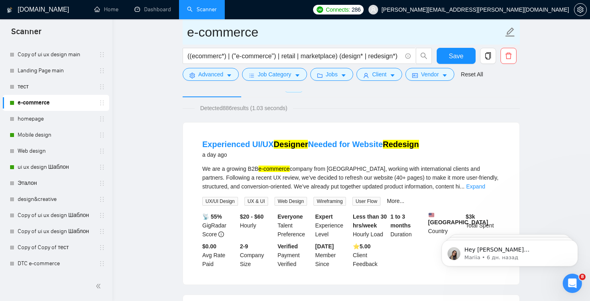
scroll to position [0, 0]
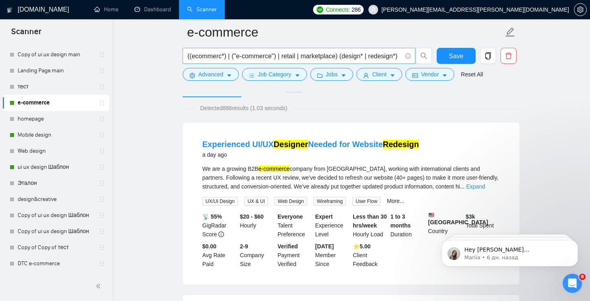
click at [354, 55] on input "((ecommerc*) | ("e-commerce") | retail | marketplace) (design* | redesign*)" at bounding box center [294, 56] width 214 height 10
drag, startPoint x: 393, startPoint y: 57, endPoint x: 443, endPoint y: 60, distance: 49.9
click at [443, 60] on div "((ecommerc*) | ("e-commerce") | retail | marketplace) (design* | redesign*) Save" at bounding box center [349, 58] width 337 height 20
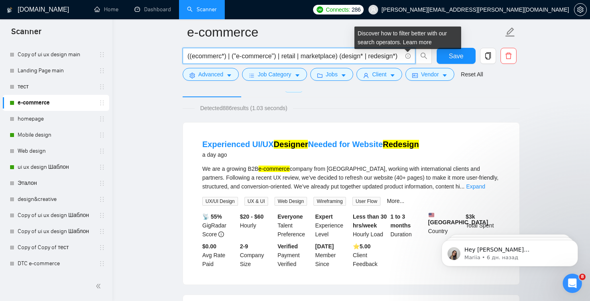
scroll to position [0, 0]
click at [407, 55] on icon "info-circle" at bounding box center [407, 55] width 5 height 5
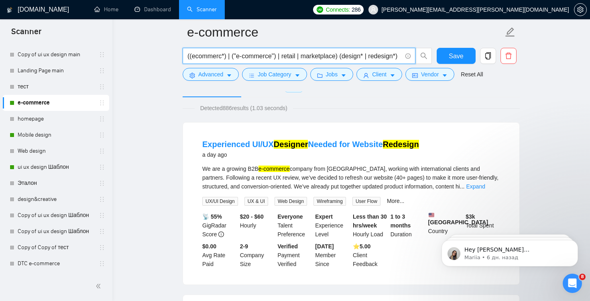
scroll to position [0, 3]
drag, startPoint x: 361, startPoint y: 59, endPoint x: 433, endPoint y: 67, distance: 72.6
click at [433, 67] on div "((ecommerc*) | ("e-commerce") | retail | marketplace) (design* | redesign*)" at bounding box center [307, 58] width 253 height 20
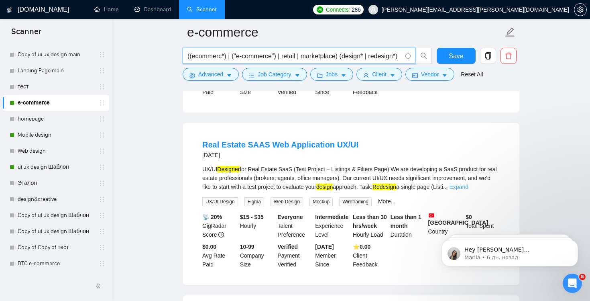
scroll to position [0, 0]
click at [468, 186] on link "Expand" at bounding box center [458, 186] width 19 height 6
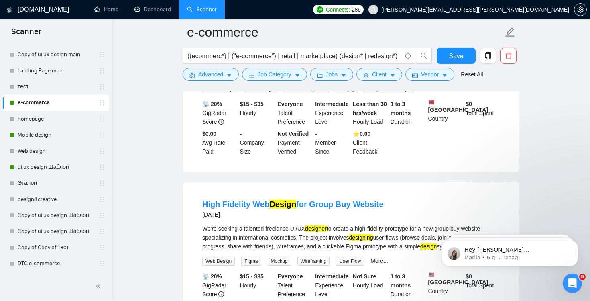
scroll to position [910, 0]
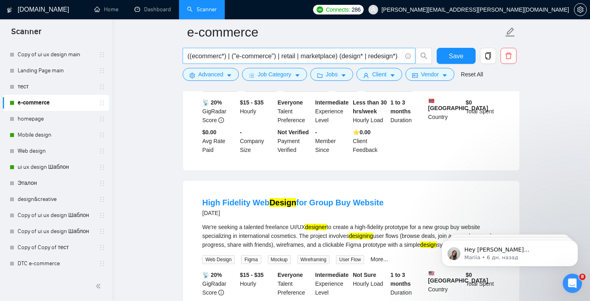
click at [328, 59] on input "((ecommerc*) | ("e-commerce") | retail | marketplace) (design* | redesign*)" at bounding box center [294, 56] width 214 height 10
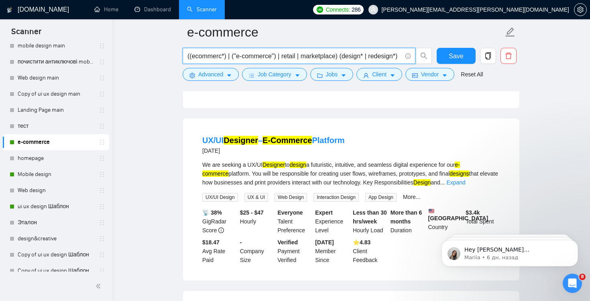
scroll to position [1305, 0]
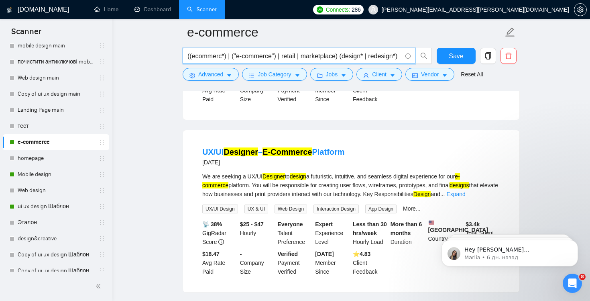
click at [323, 57] on input "((ecommerc*) | ("e-commerce") | retail | marketplace) (design* | redesign*)" at bounding box center [294, 56] width 214 height 10
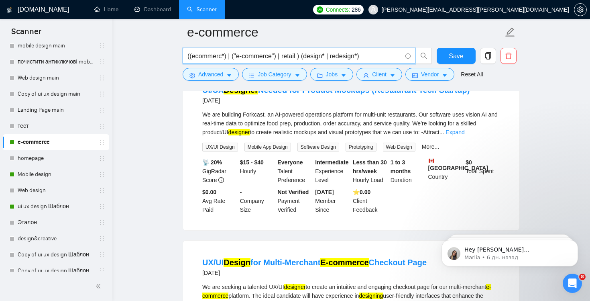
paste input "|"
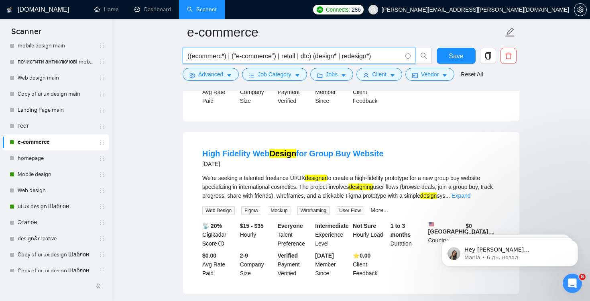
scroll to position [558, 0]
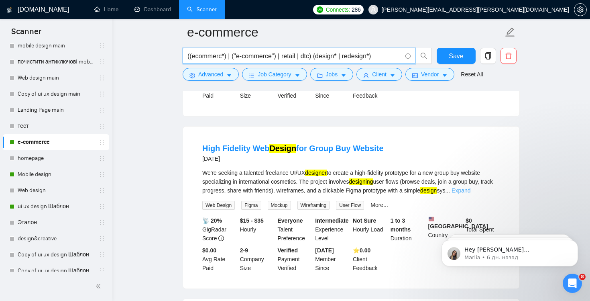
type input "((ecommerc*) | ("e-commerce") | retail | dtc) (design* | redesign*)"
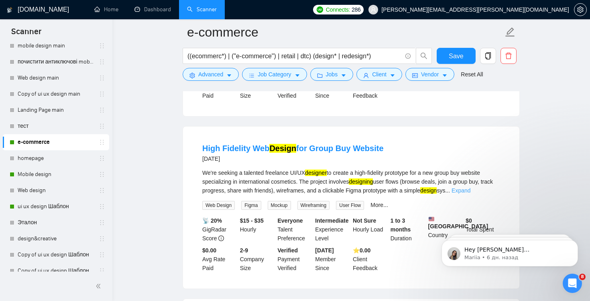
click at [470, 187] on link "Expand" at bounding box center [460, 190] width 19 height 6
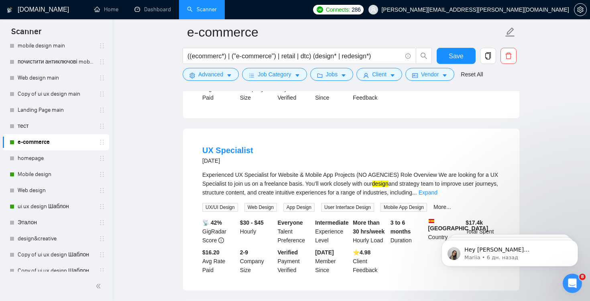
scroll to position [1226, 0]
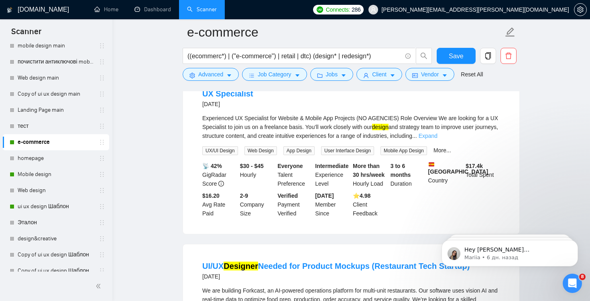
click at [437, 139] on link "Expand" at bounding box center [428, 135] width 19 height 6
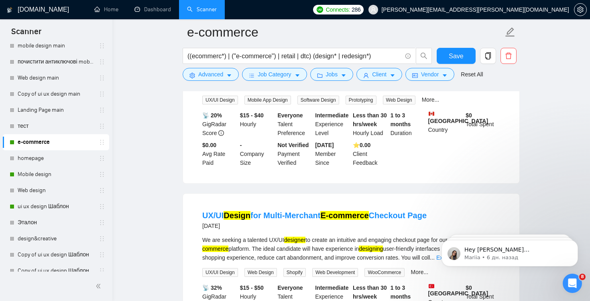
scroll to position [1468, 0]
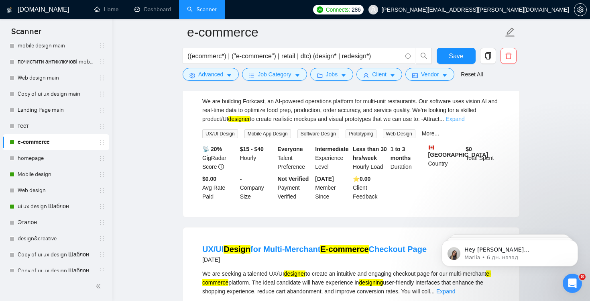
click at [464, 122] on link "Expand" at bounding box center [454, 119] width 19 height 6
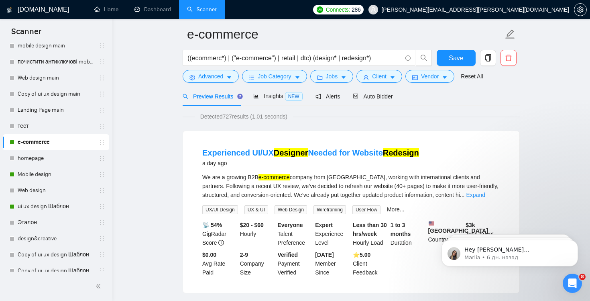
scroll to position [0, 0]
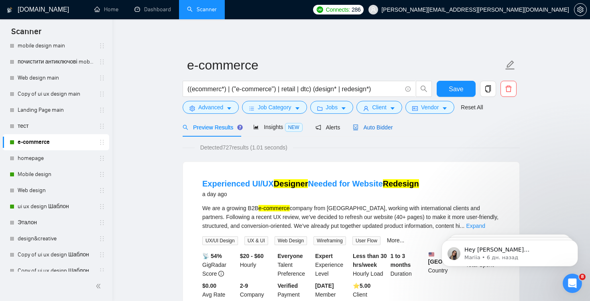
click at [381, 127] on span "Auto Bidder" at bounding box center [373, 127] width 40 height 6
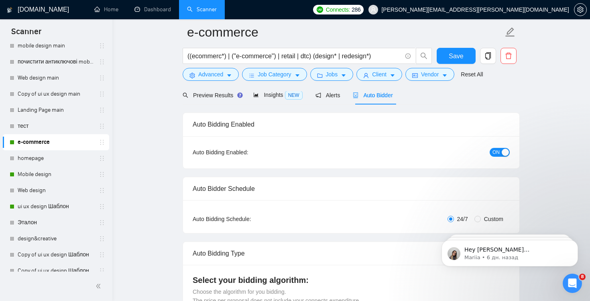
scroll to position [16, 0]
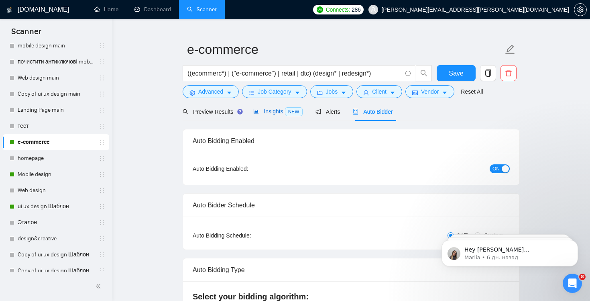
click at [270, 113] on span "Insights NEW" at bounding box center [277, 111] width 49 height 6
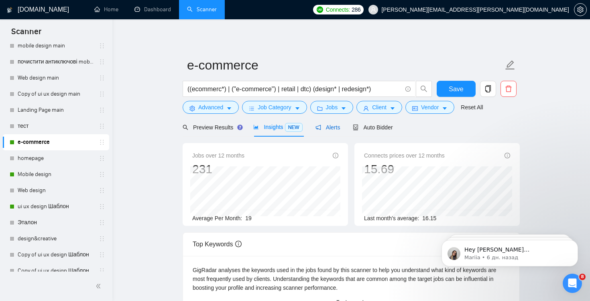
click at [330, 128] on span "Alerts" at bounding box center [327, 127] width 25 height 6
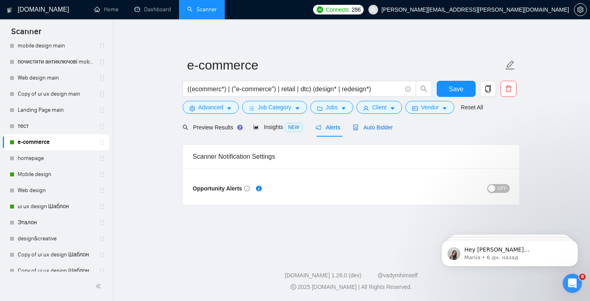
click at [373, 130] on span "Auto Bidder" at bounding box center [373, 127] width 40 height 6
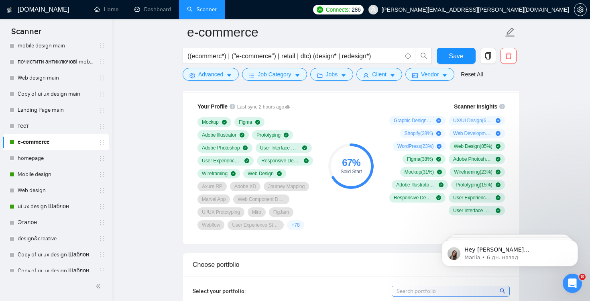
scroll to position [544, 0]
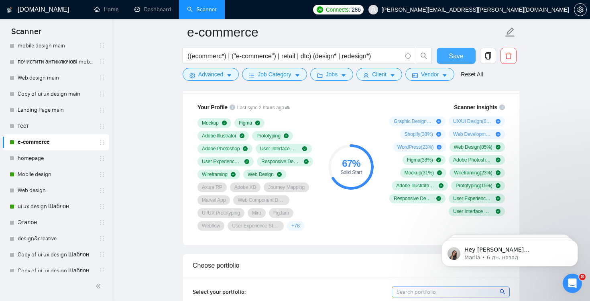
click at [447, 52] on button "Save" at bounding box center [456, 56] width 39 height 16
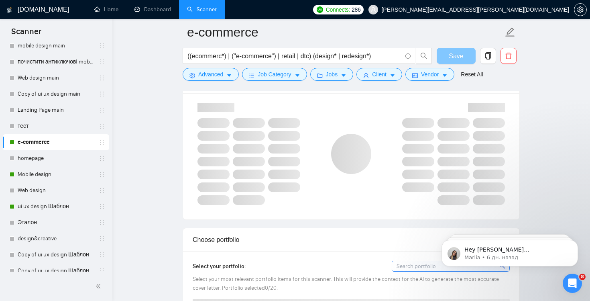
click at [443, 57] on button "Save" at bounding box center [456, 56] width 39 height 16
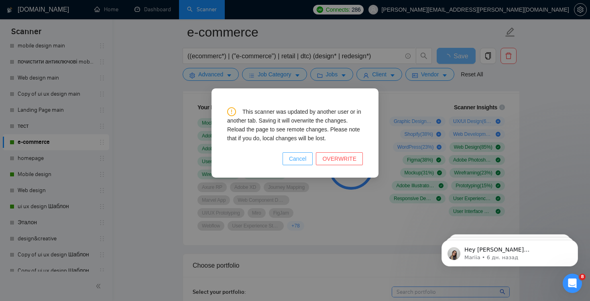
click at [304, 158] on span "Cancel" at bounding box center [298, 158] width 18 height 9
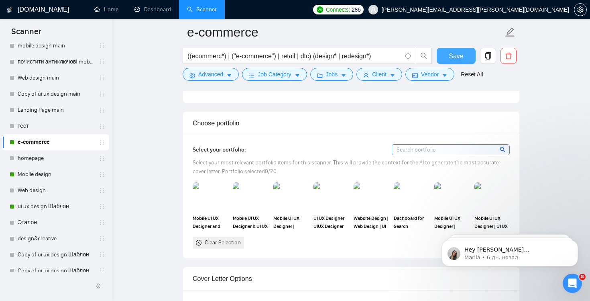
scroll to position [701, 0]
